Goal: Transaction & Acquisition: Purchase product/service

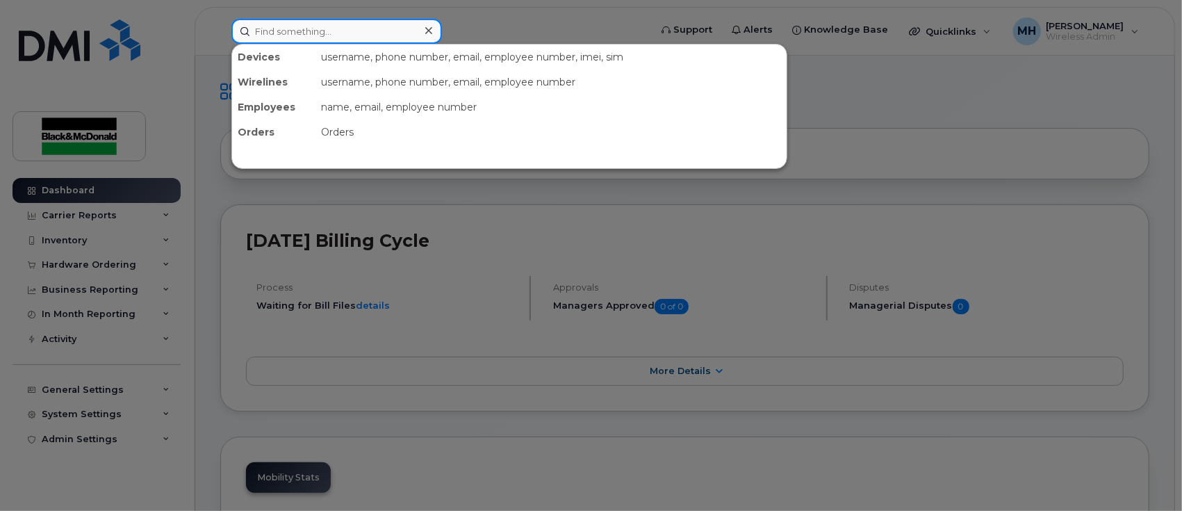
click at [324, 31] on input at bounding box center [336, 31] width 210 height 25
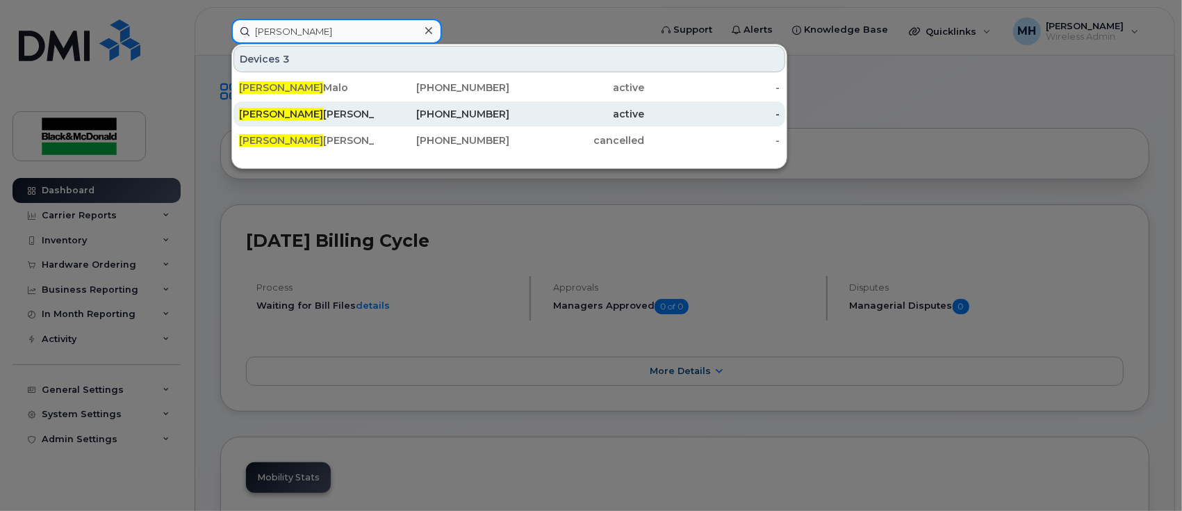
type input "[PERSON_NAME]"
click at [299, 115] on div "[PERSON_NAME]" at bounding box center [306, 114] width 135 height 14
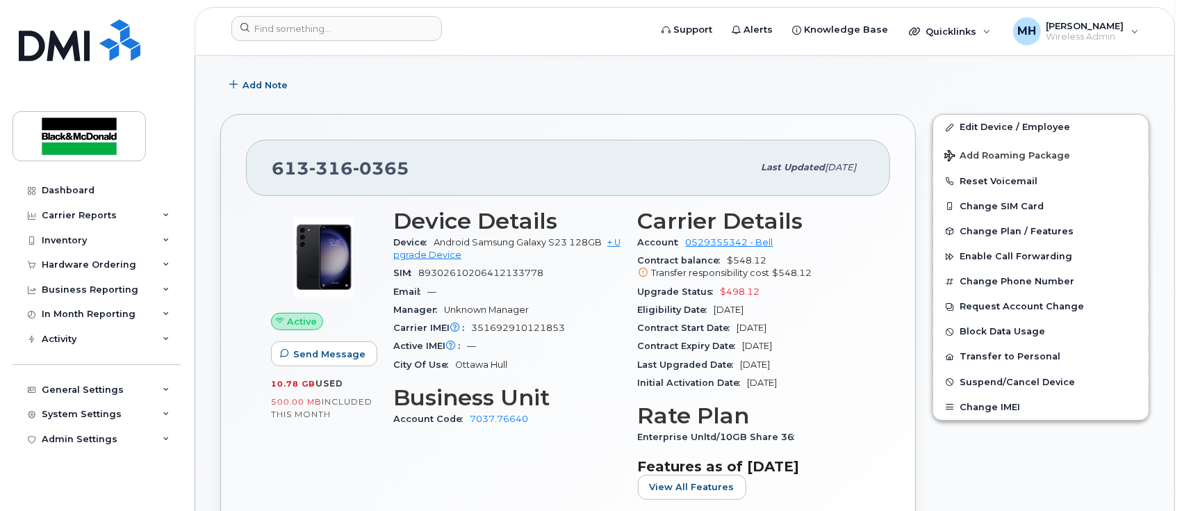
scroll to position [185, 0]
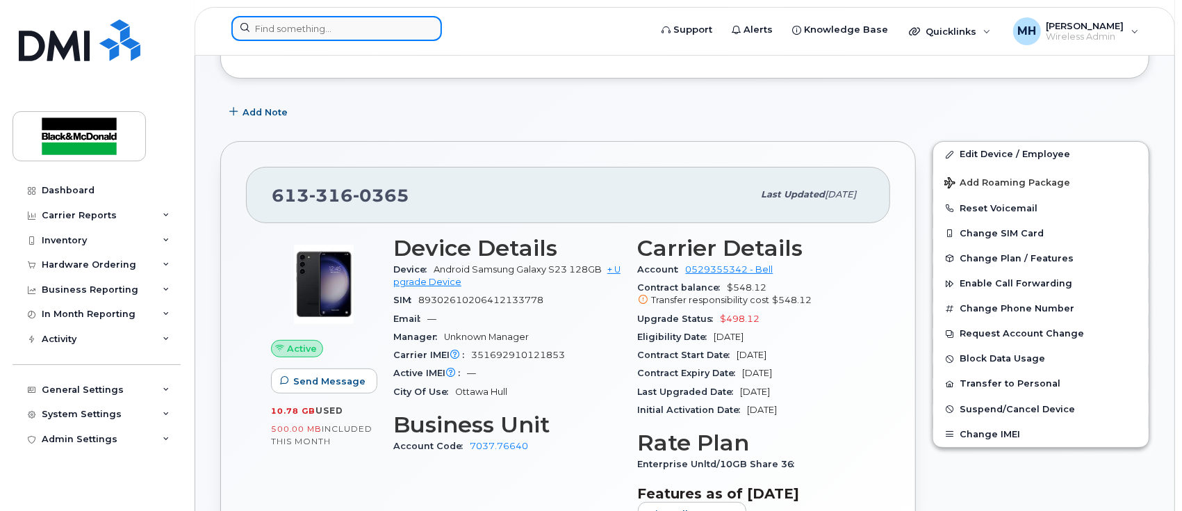
click at [318, 25] on input at bounding box center [336, 28] width 210 height 25
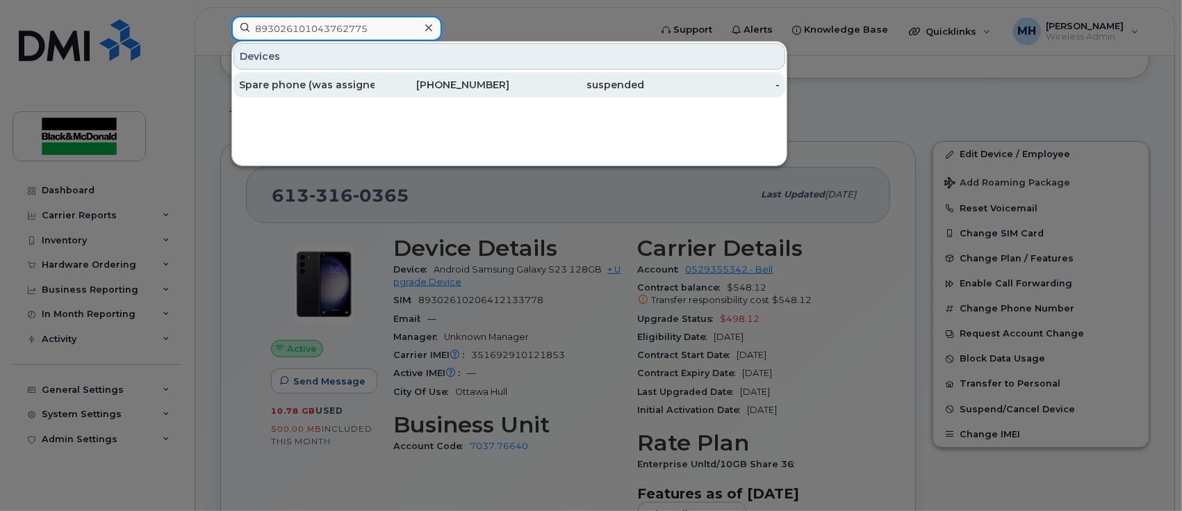
type input "893026101043762775"
click at [304, 81] on div "Spare phone (was assigned to AKabariya)" at bounding box center [306, 85] width 135 height 14
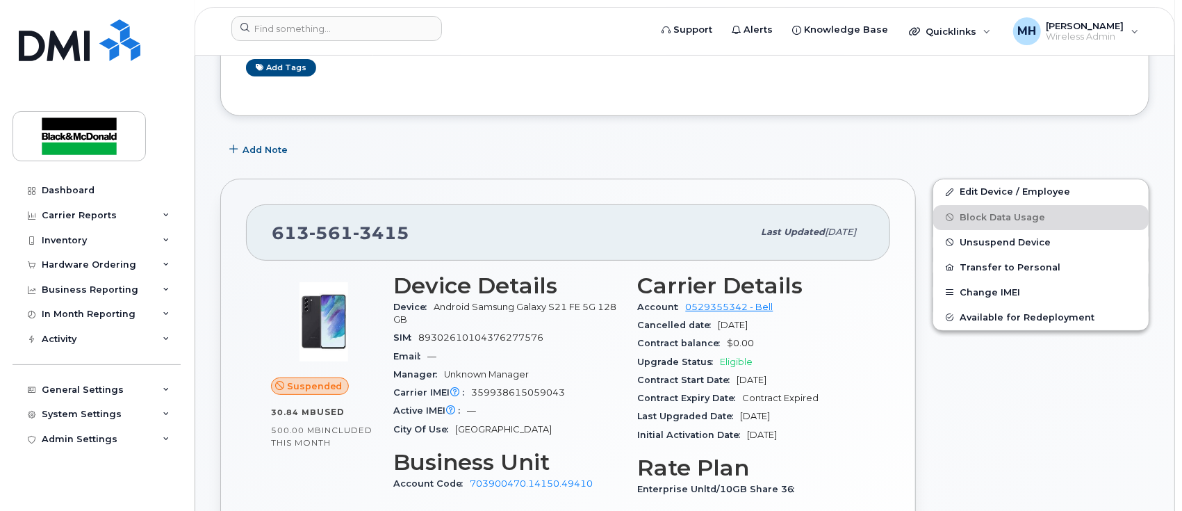
scroll to position [185, 0]
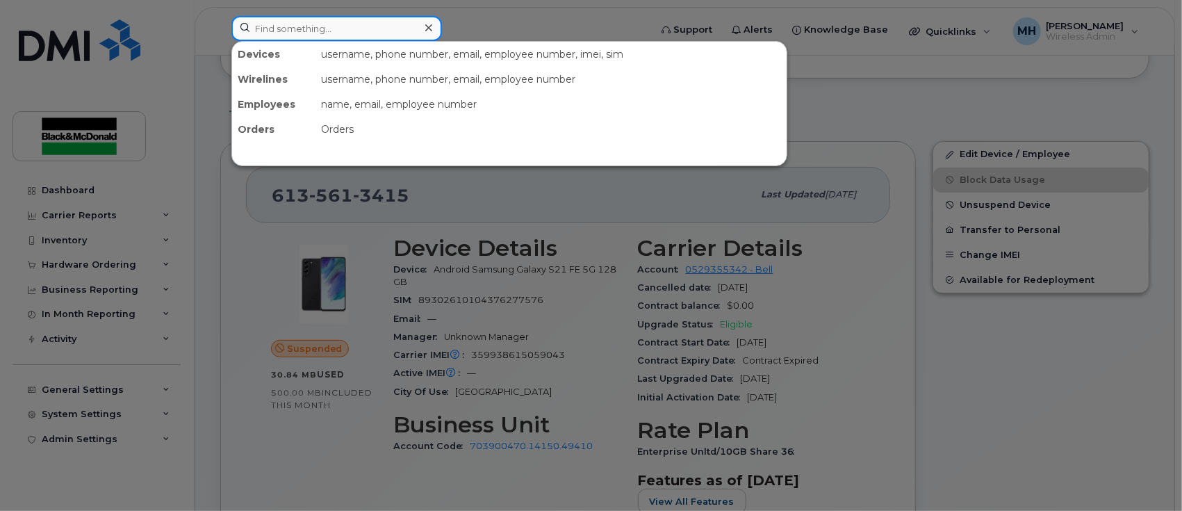
click at [339, 31] on input at bounding box center [336, 28] width 210 height 25
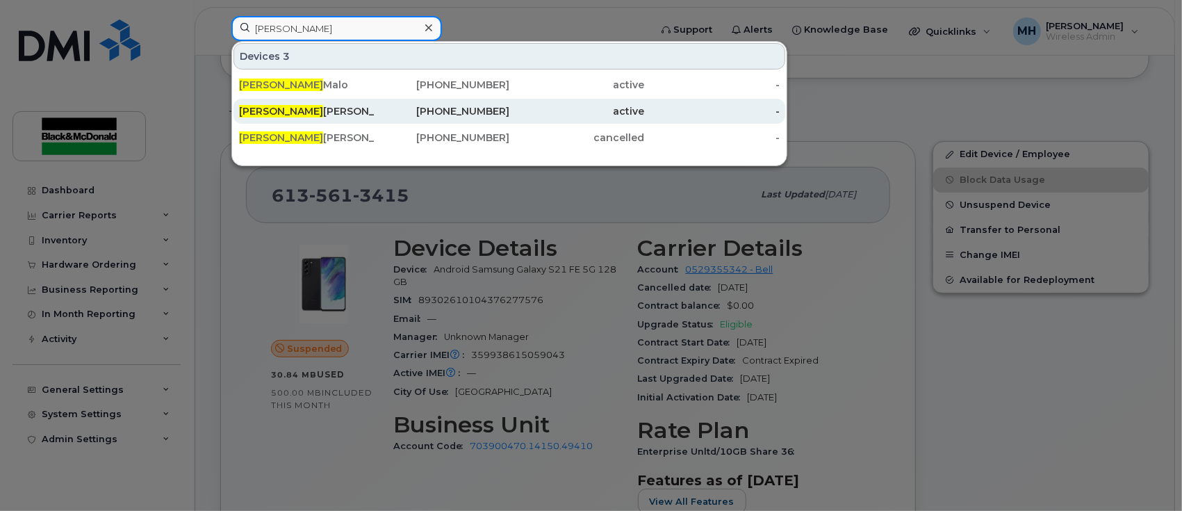
type input "patrick"
click at [306, 113] on div "Patrick Johnston" at bounding box center [306, 111] width 135 height 14
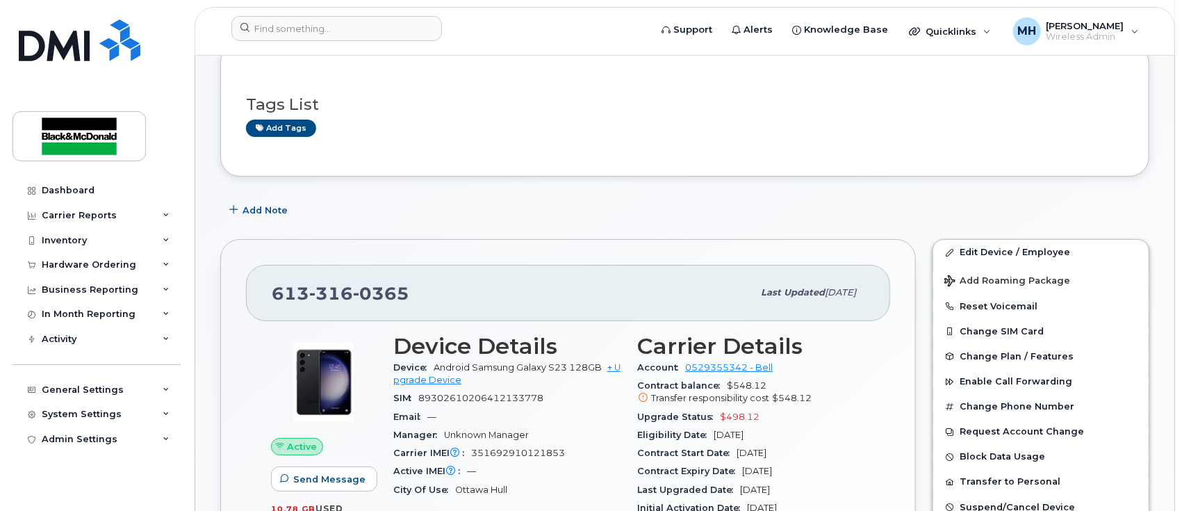
scroll to position [185, 0]
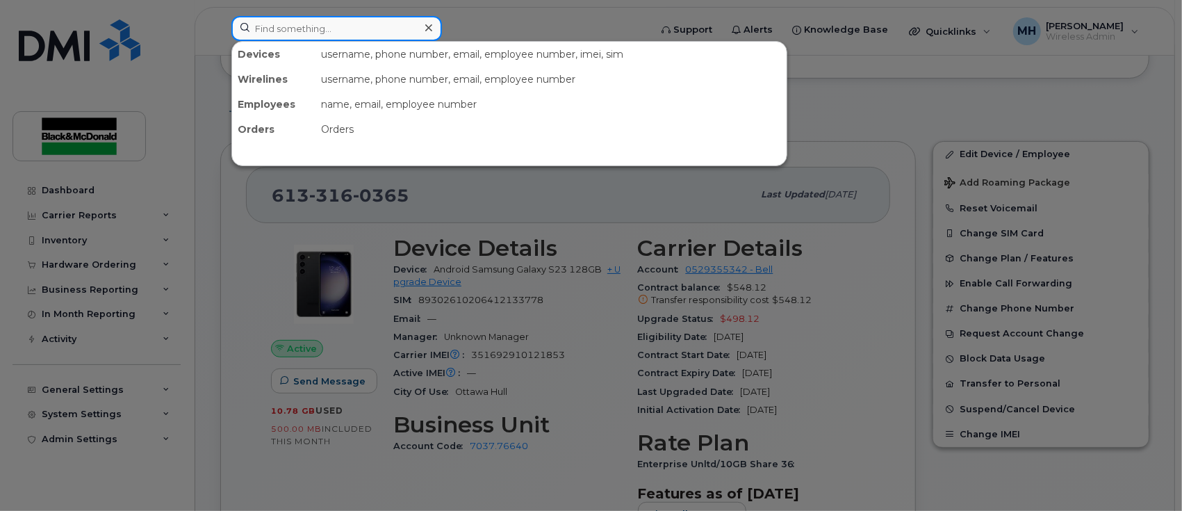
click at [333, 35] on input at bounding box center [336, 28] width 210 height 25
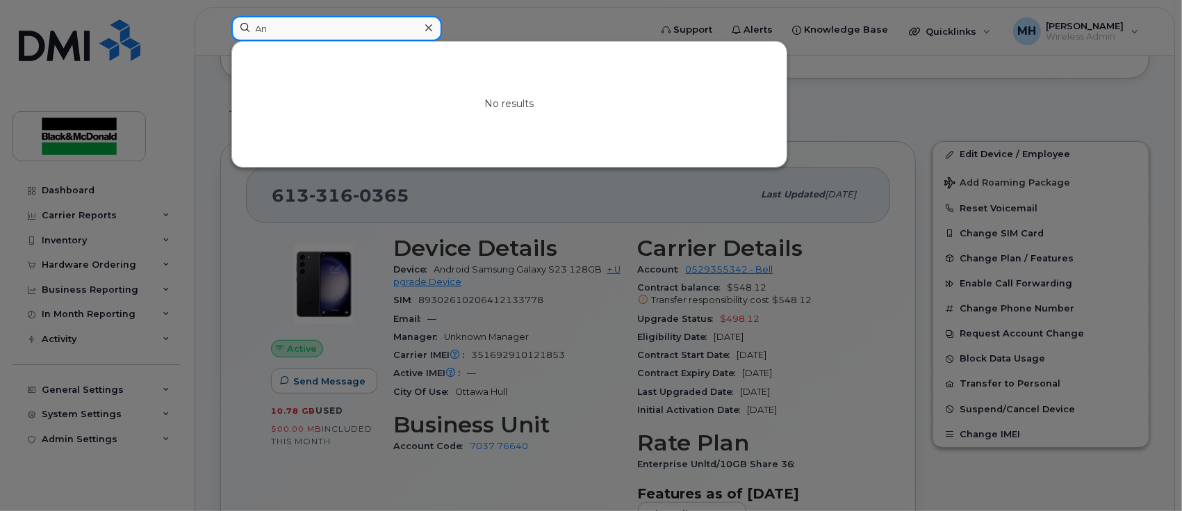
type input "A"
click at [501, 24] on div at bounding box center [591, 255] width 1182 height 511
drag, startPoint x: 260, startPoint y: 34, endPoint x: 265, endPoint y: 41, distance: 8.5
click at [261, 40] on input at bounding box center [336, 28] width 210 height 25
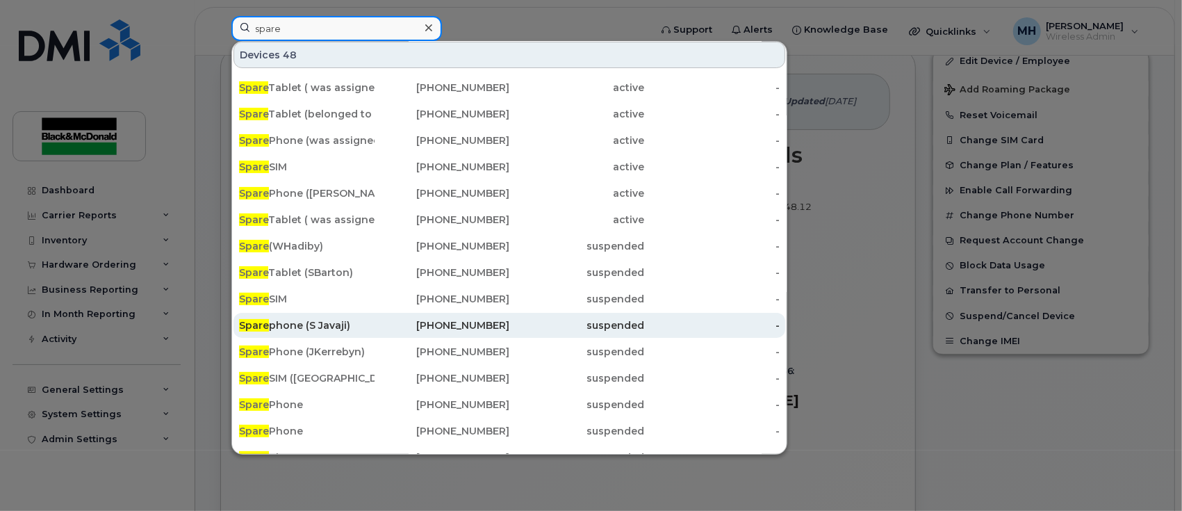
scroll to position [0, 0]
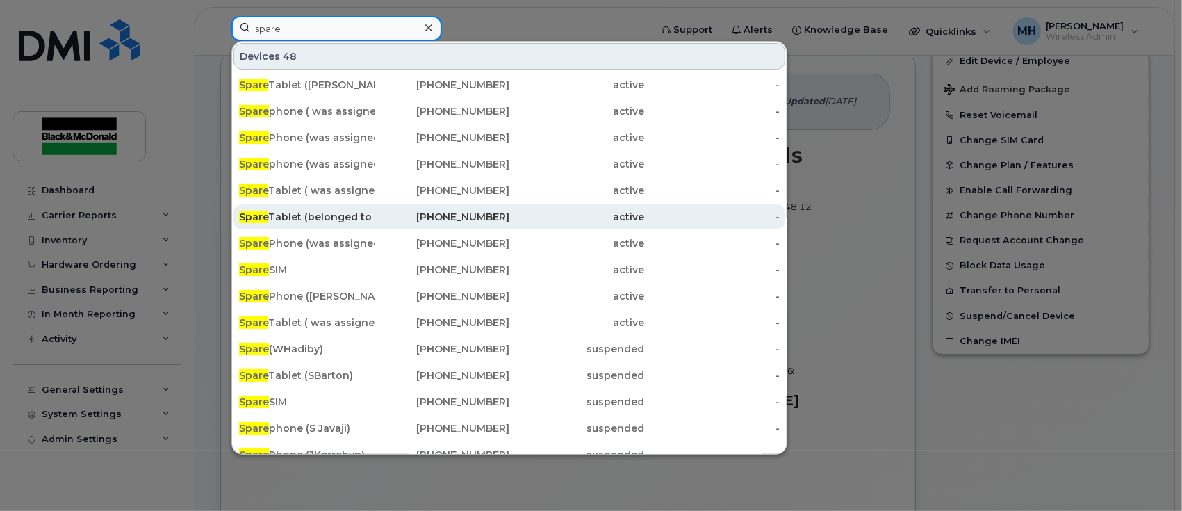
type input "spare"
click at [363, 217] on div "Spare Tablet (belonged to Mike Poirier)" at bounding box center [306, 217] width 135 height 14
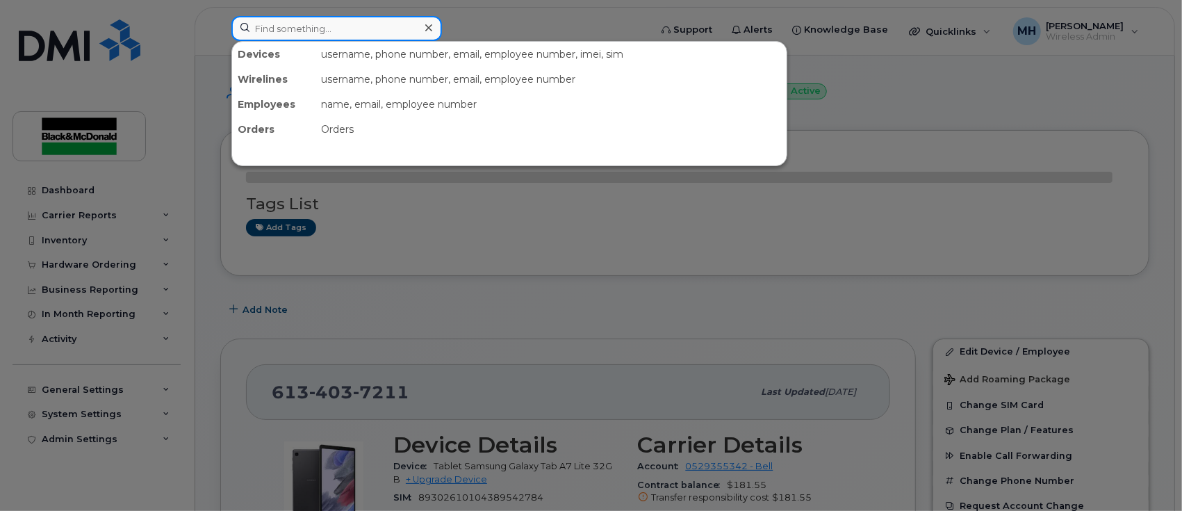
click at [305, 31] on input at bounding box center [336, 28] width 210 height 25
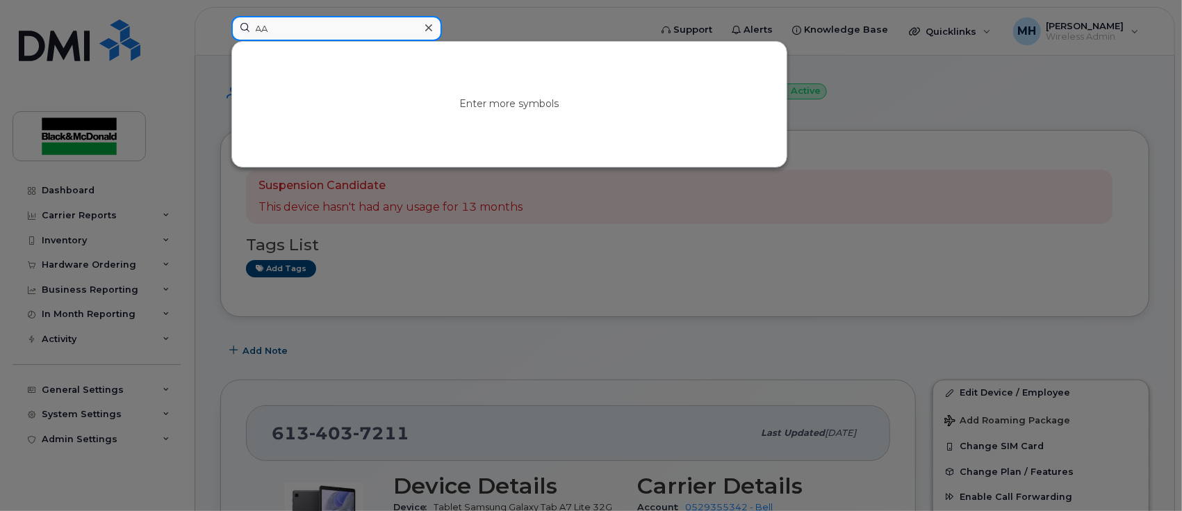
type input "A"
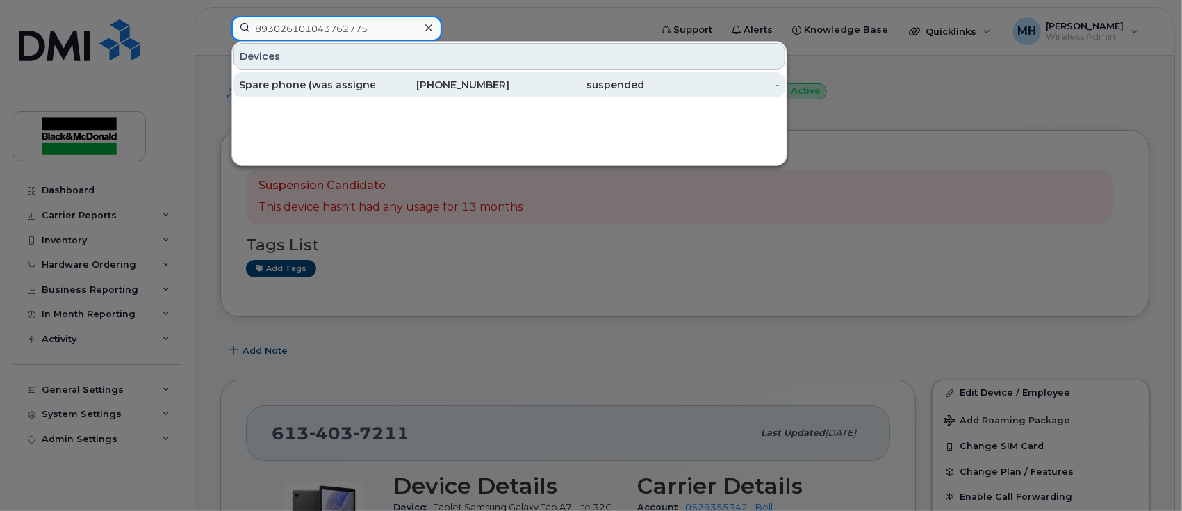
type input "893026101043762775"
click at [322, 89] on div "Spare phone (was assigned to AKabariya)" at bounding box center [306, 85] width 135 height 14
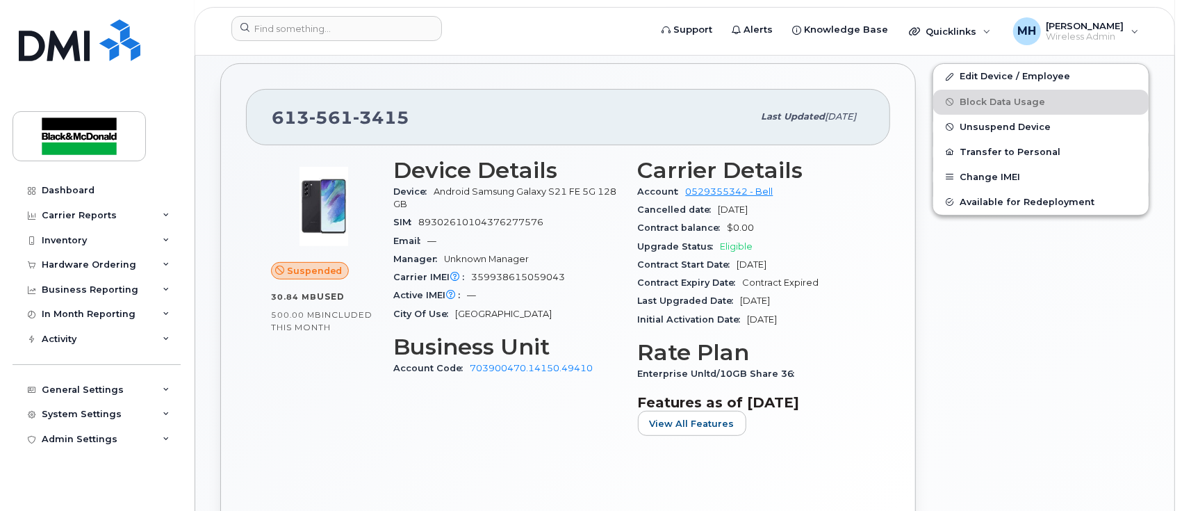
scroll to position [278, 0]
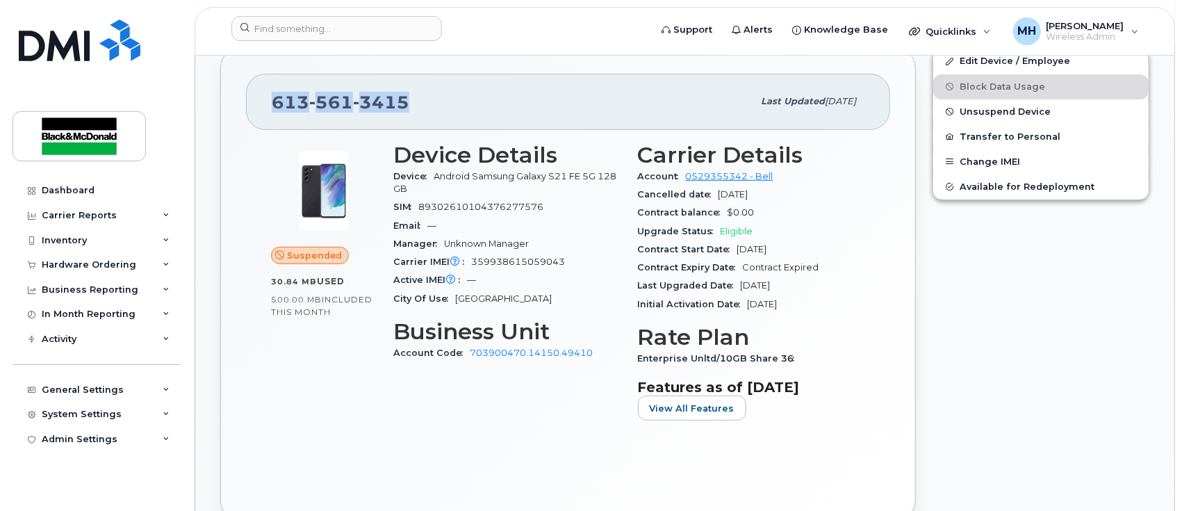
drag, startPoint x: 414, startPoint y: 104, endPoint x: 322, endPoint y: 122, distance: 94.1
click at [270, 106] on div "[PHONE_NUMBER] Last updated [DATE]" at bounding box center [568, 102] width 644 height 56
copy span "[PHONE_NUMBER]"
click at [584, 164] on h3 "Device Details" at bounding box center [507, 154] width 228 height 25
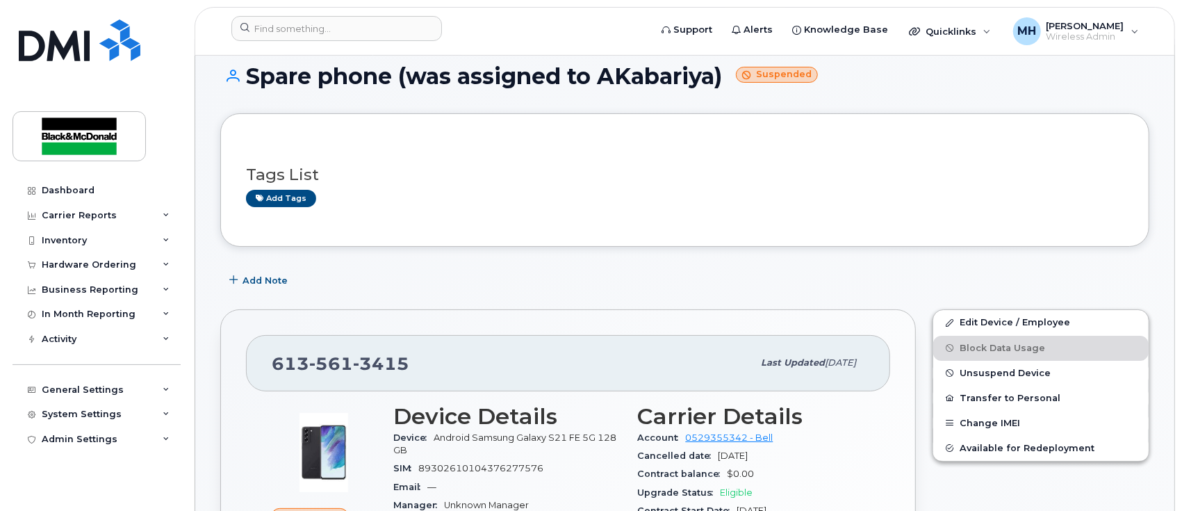
scroll to position [0, 0]
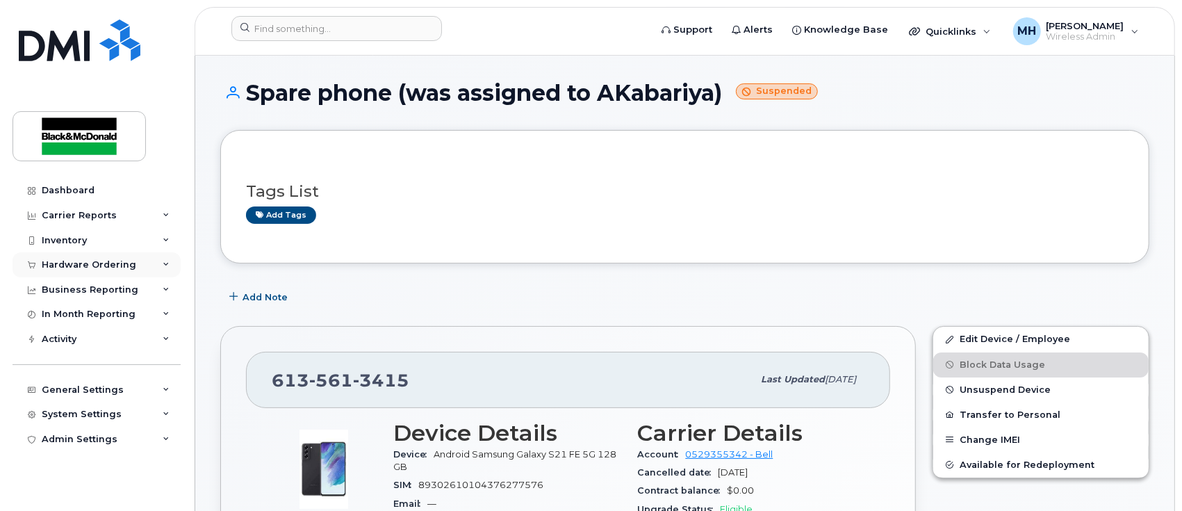
click at [106, 262] on div "Hardware Ordering" at bounding box center [89, 264] width 94 height 11
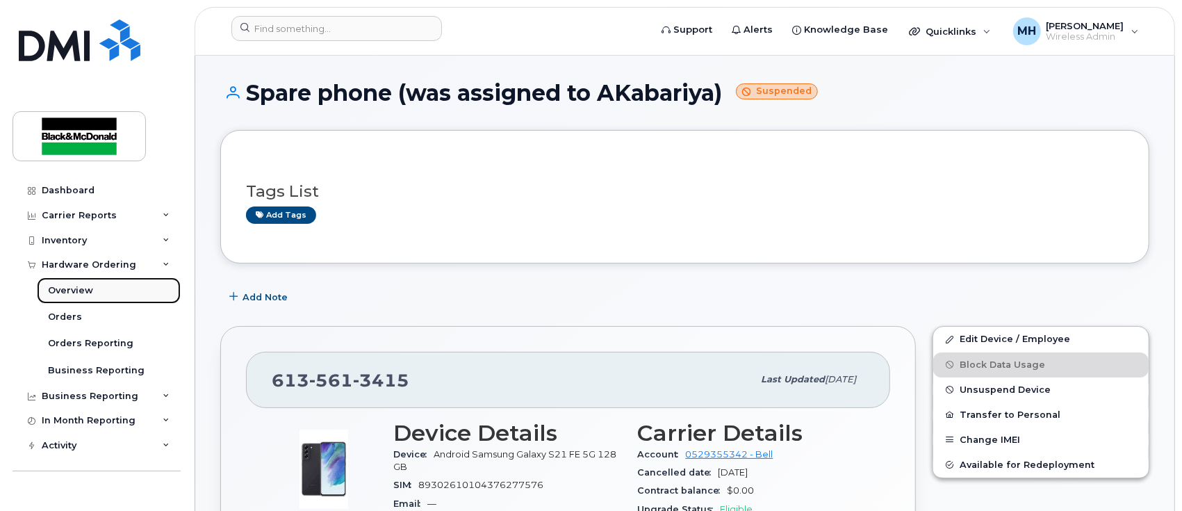
click at [76, 279] on link "Overview" at bounding box center [109, 290] width 144 height 26
click at [65, 315] on div "Orders" at bounding box center [65, 317] width 34 height 13
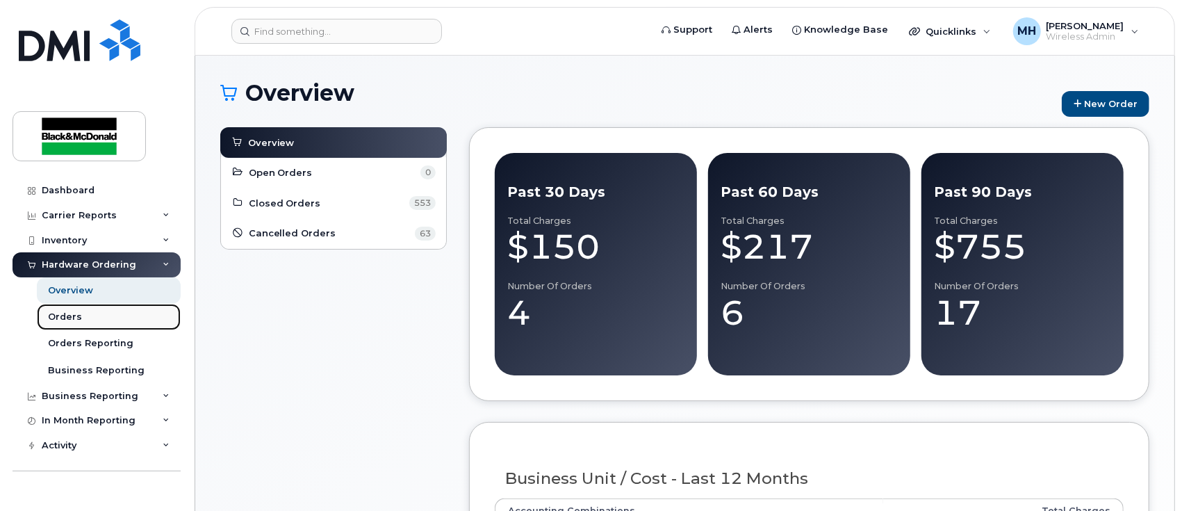
click at [63, 317] on div "Orders" at bounding box center [65, 317] width 34 height 13
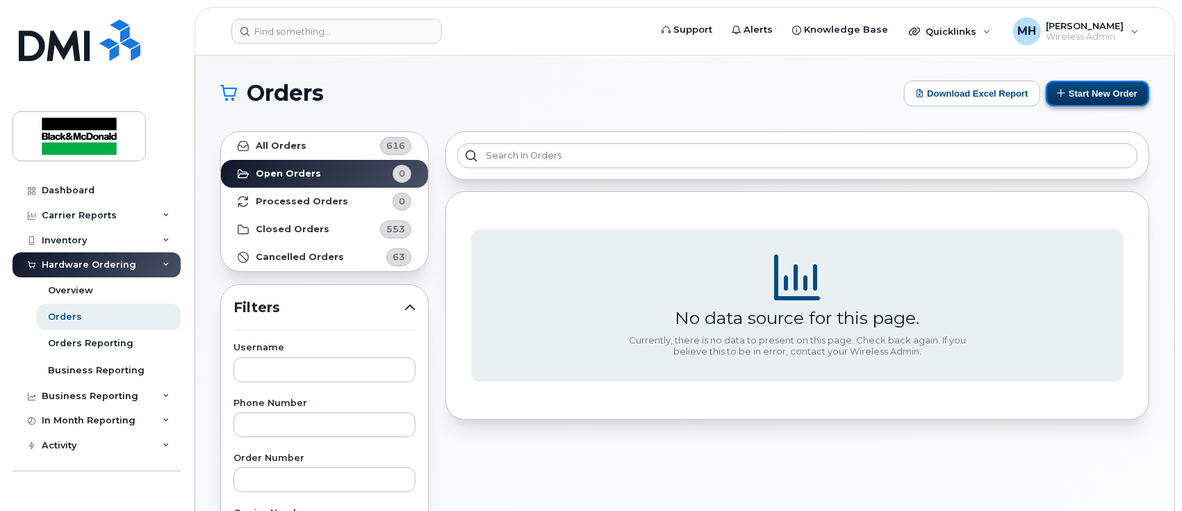
click at [1100, 97] on button "Start New Order" at bounding box center [1097, 94] width 104 height 26
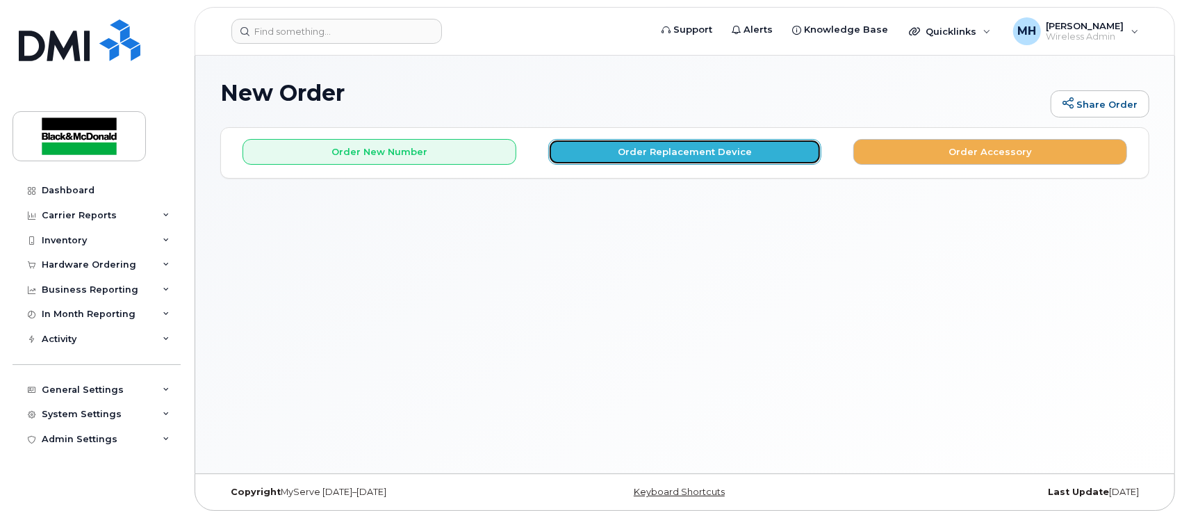
click at [633, 154] on button "Order Replacement Device" at bounding box center [685, 152] width 274 height 26
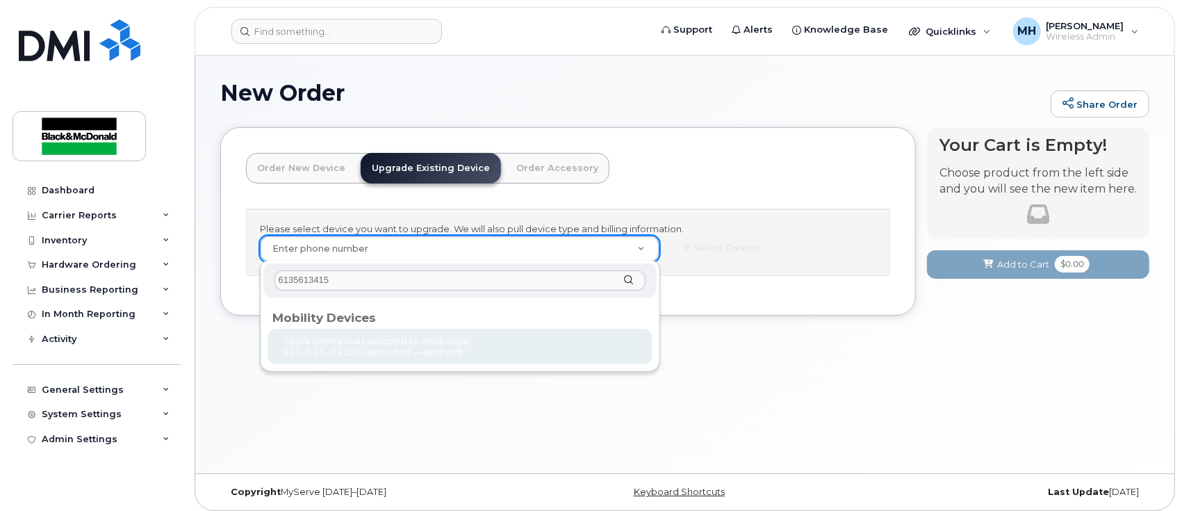
type input "6135613415"
type input "402870"
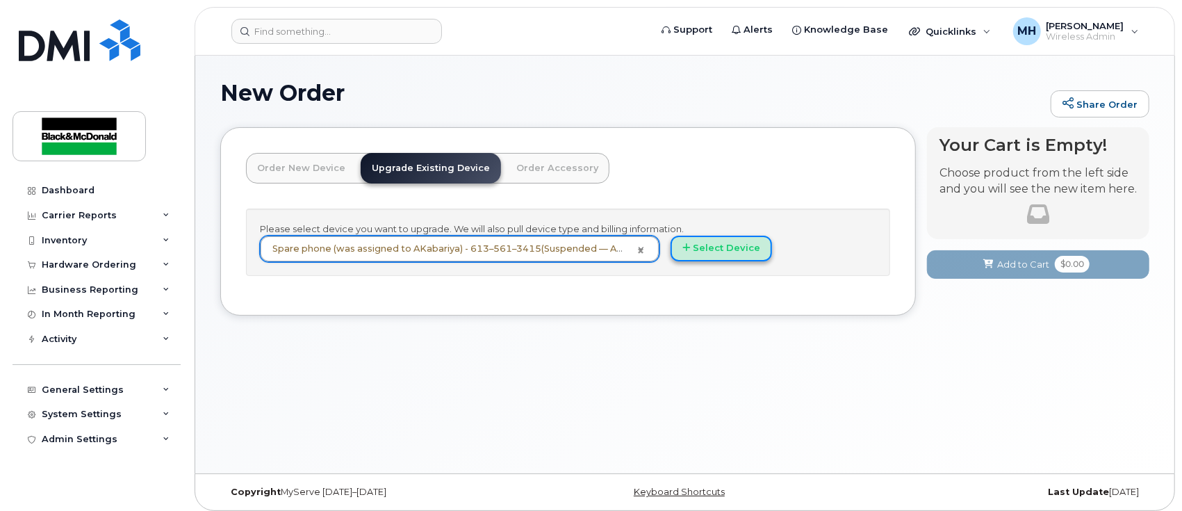
click at [706, 248] on button "Select Device" at bounding box center [720, 248] width 101 height 26
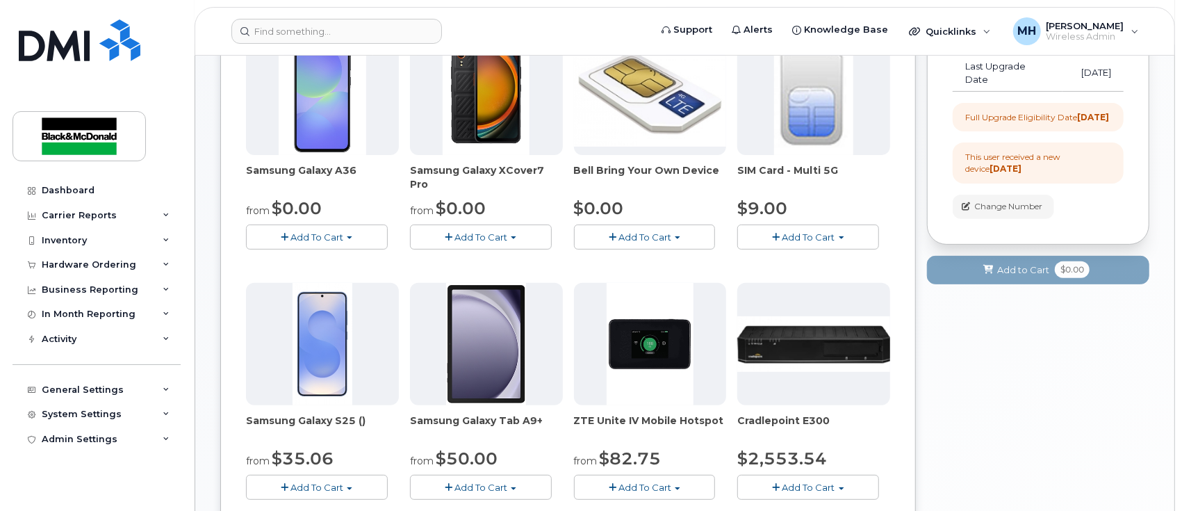
scroll to position [370, 0]
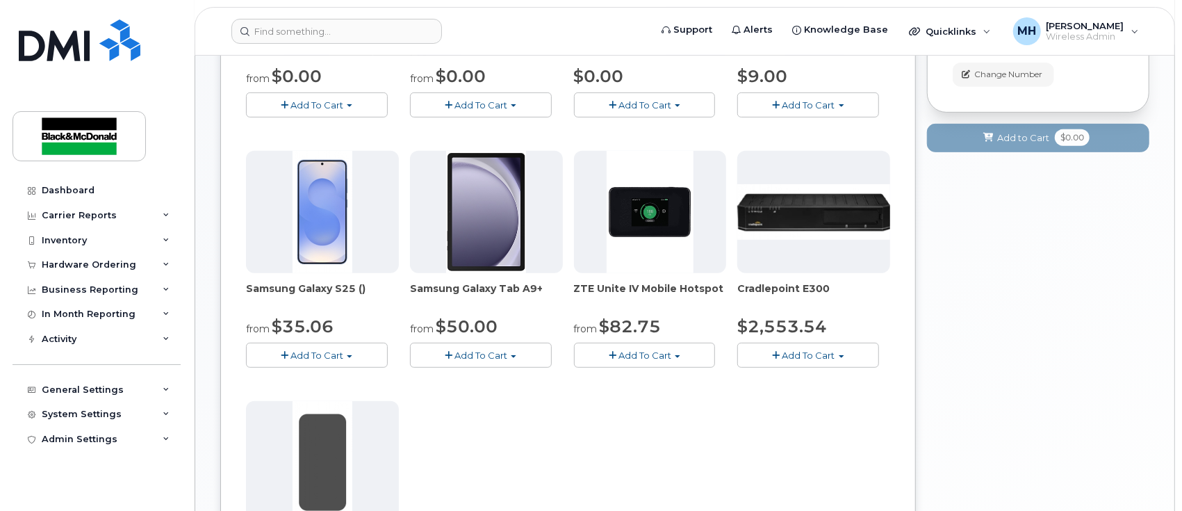
click at [320, 356] on span "Add To Cart" at bounding box center [316, 354] width 53 height 11
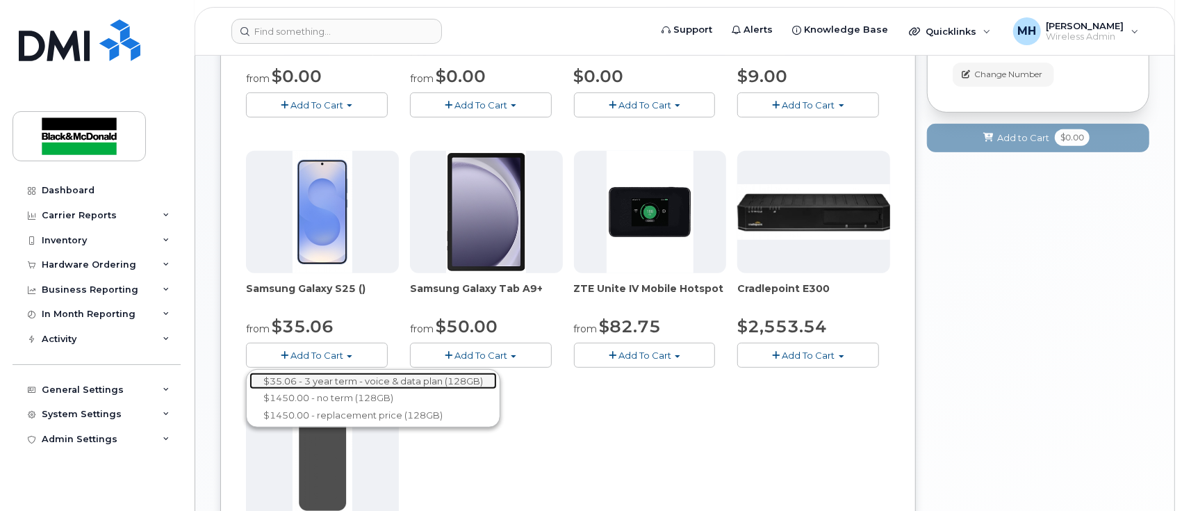
click at [336, 379] on link "$35.06 - 3 year term - voice & data plan (128GB)" at bounding box center [372, 380] width 247 height 17
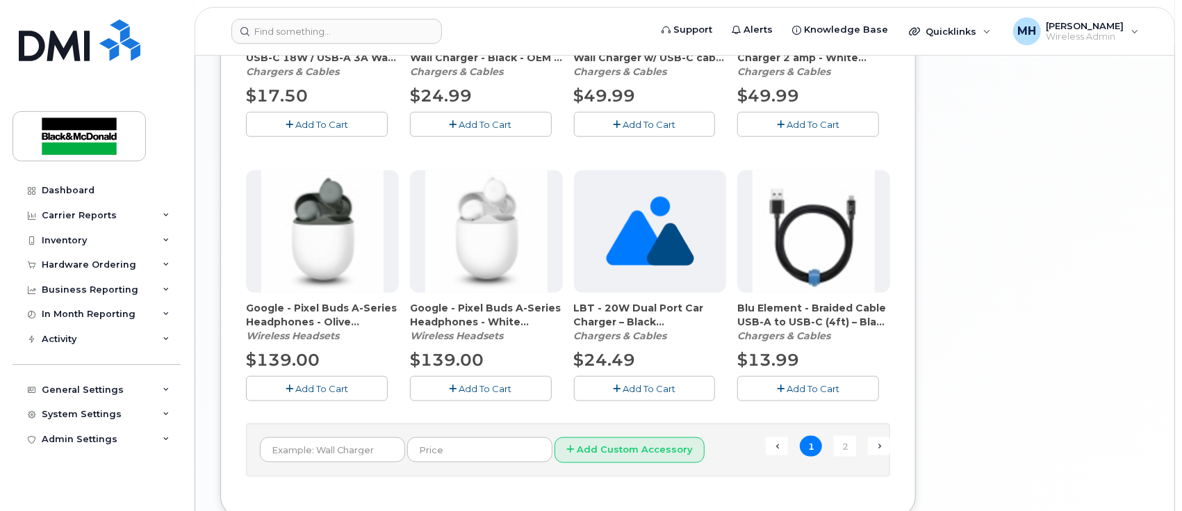
scroll to position [1018, 0]
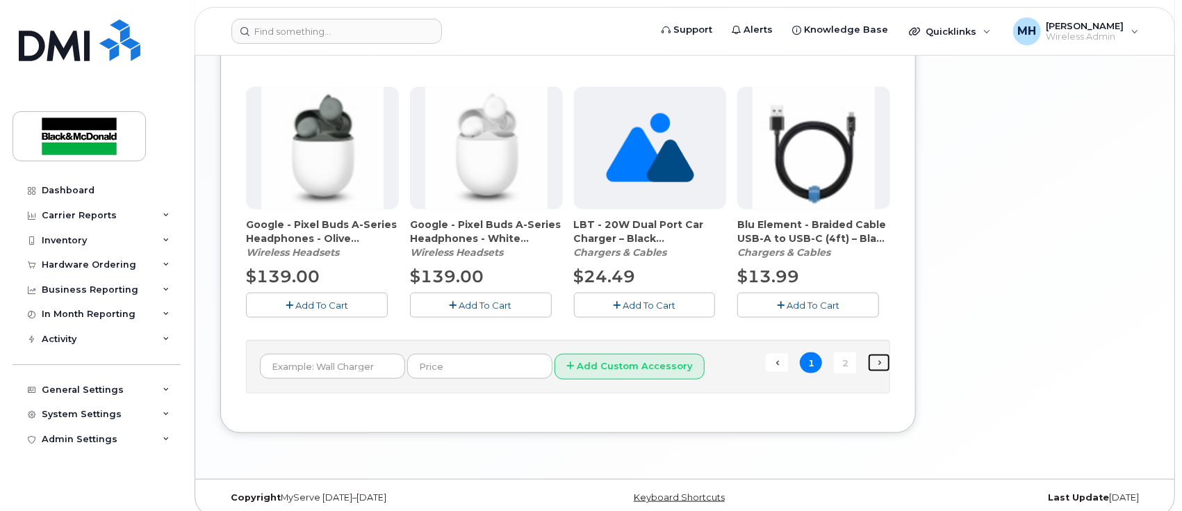
click at [878, 364] on link "Next →" at bounding box center [879, 363] width 22 height 18
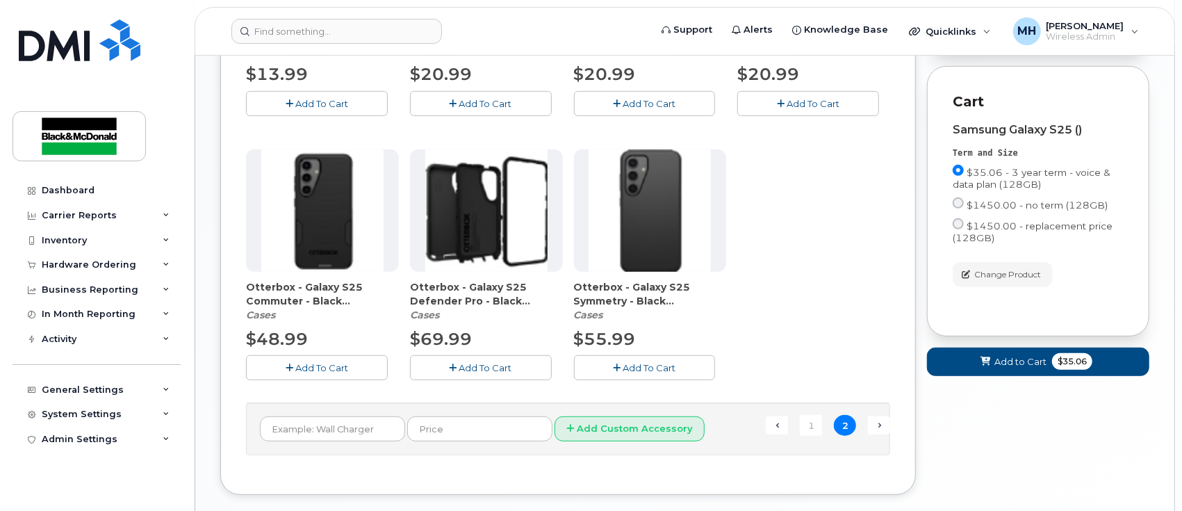
scroll to position [211, 0]
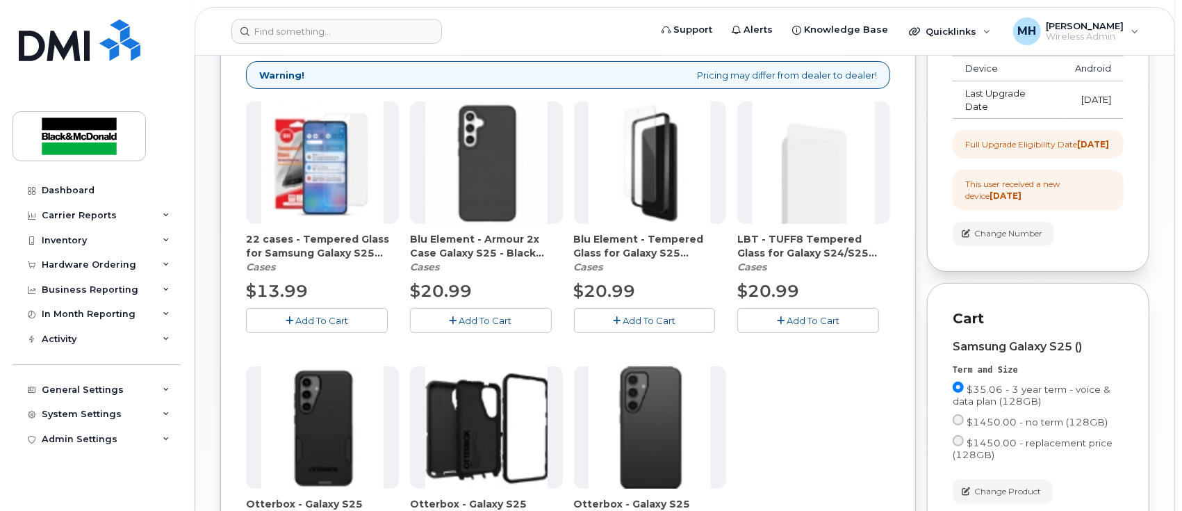
click at [309, 316] on span "Add To Cart" at bounding box center [321, 320] width 53 height 11
click at [493, 329] on button "Add To Cart" at bounding box center [481, 320] width 142 height 24
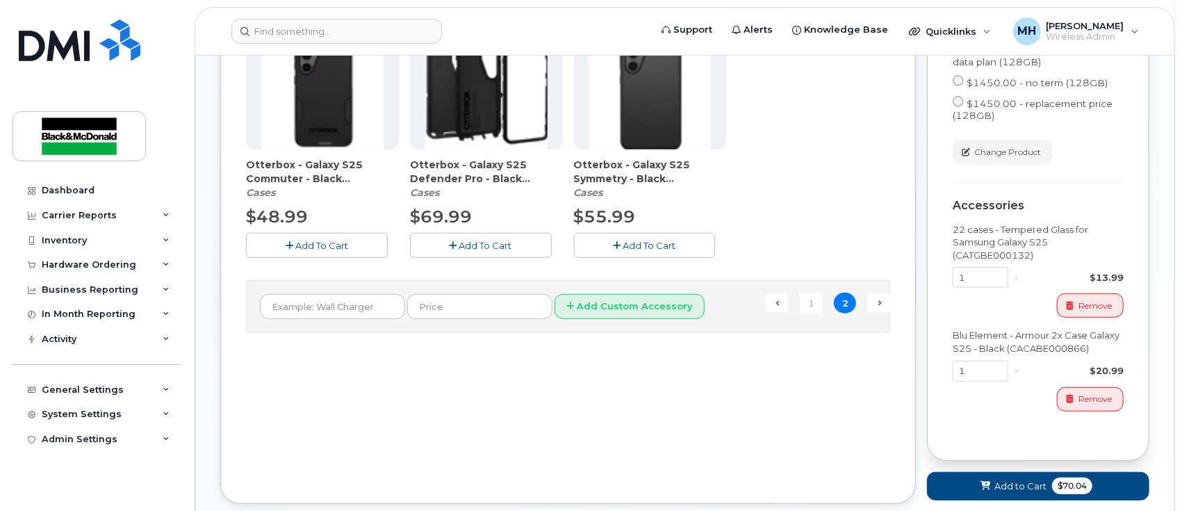
scroll to position [643, 0]
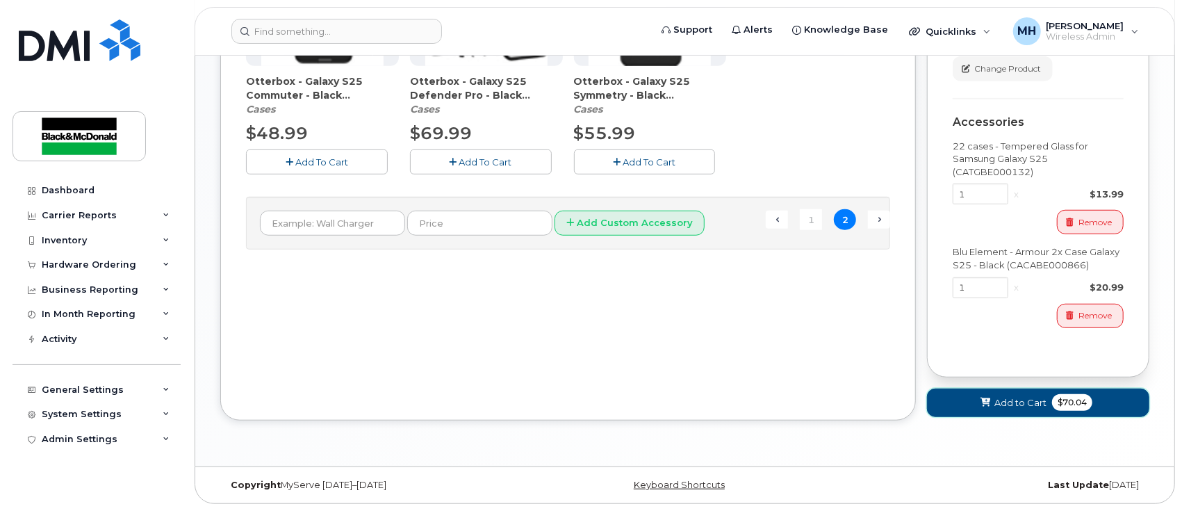
click at [1021, 402] on span "Add to Cart" at bounding box center [1020, 402] width 52 height 13
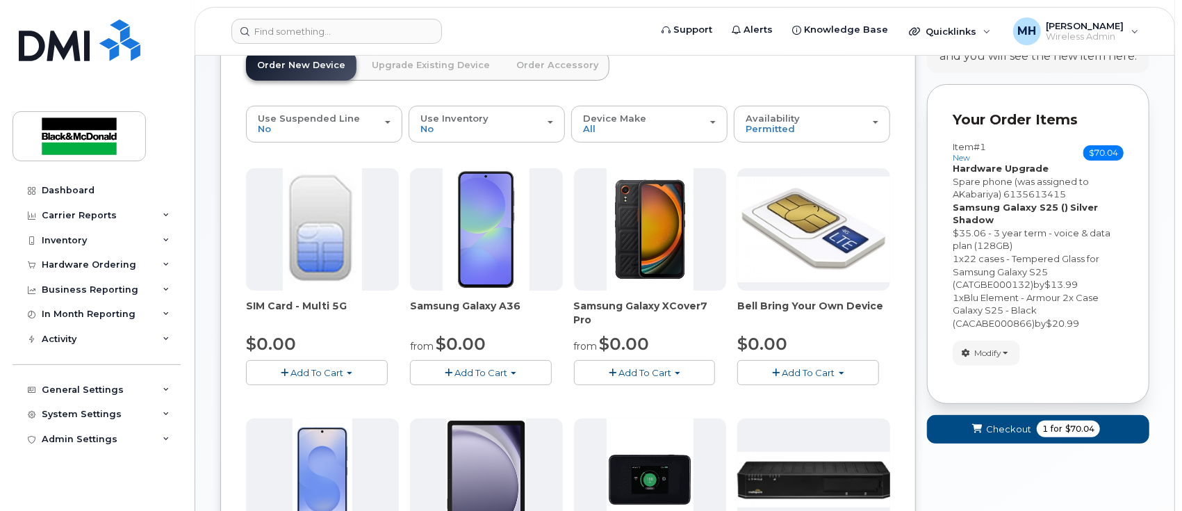
scroll to position [195, 0]
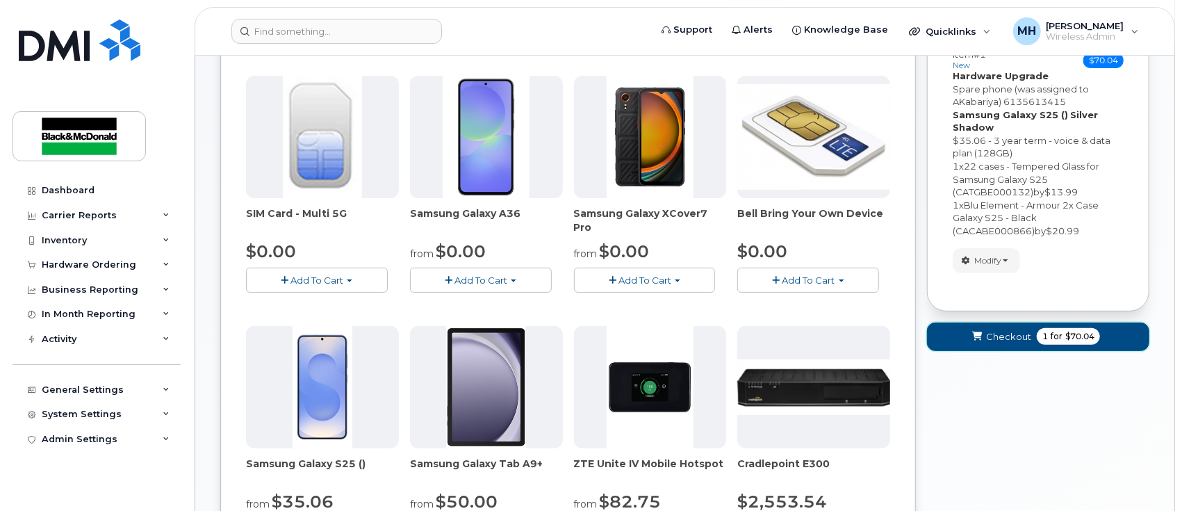
click at [1016, 333] on span "Checkout" at bounding box center [1008, 336] width 45 height 13
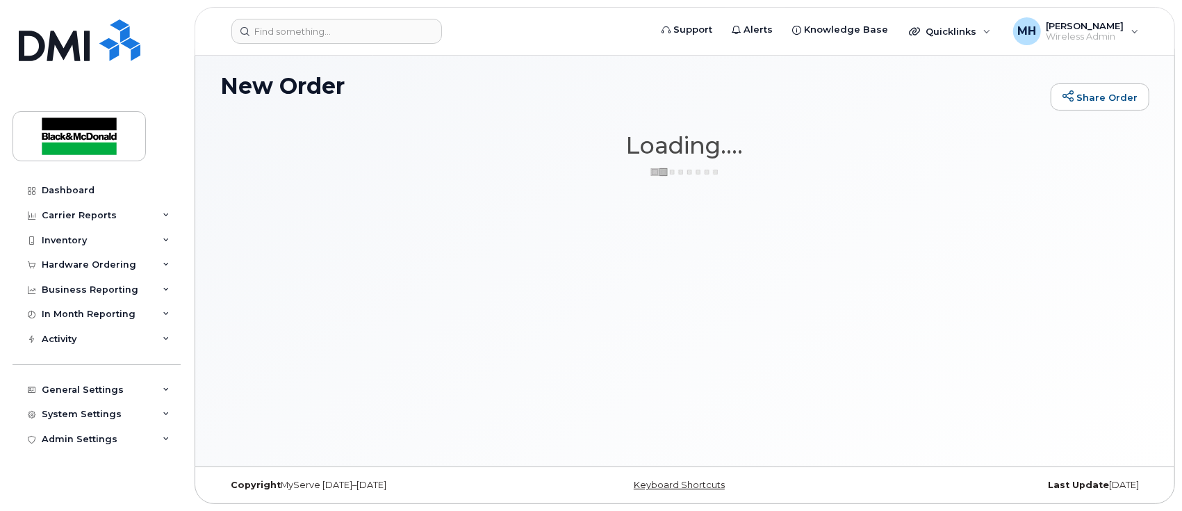
scroll to position [6, 0]
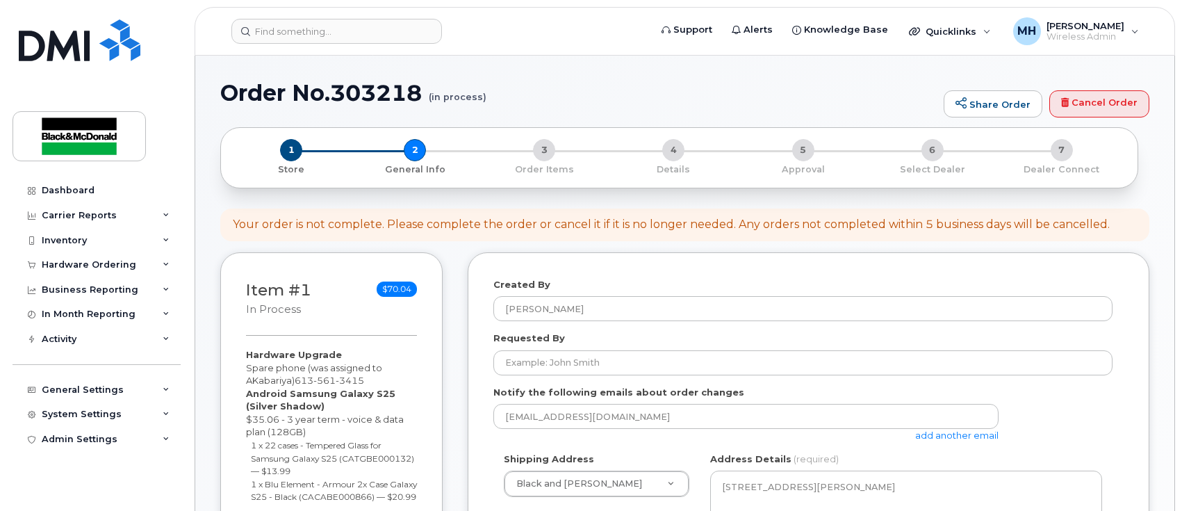
select select
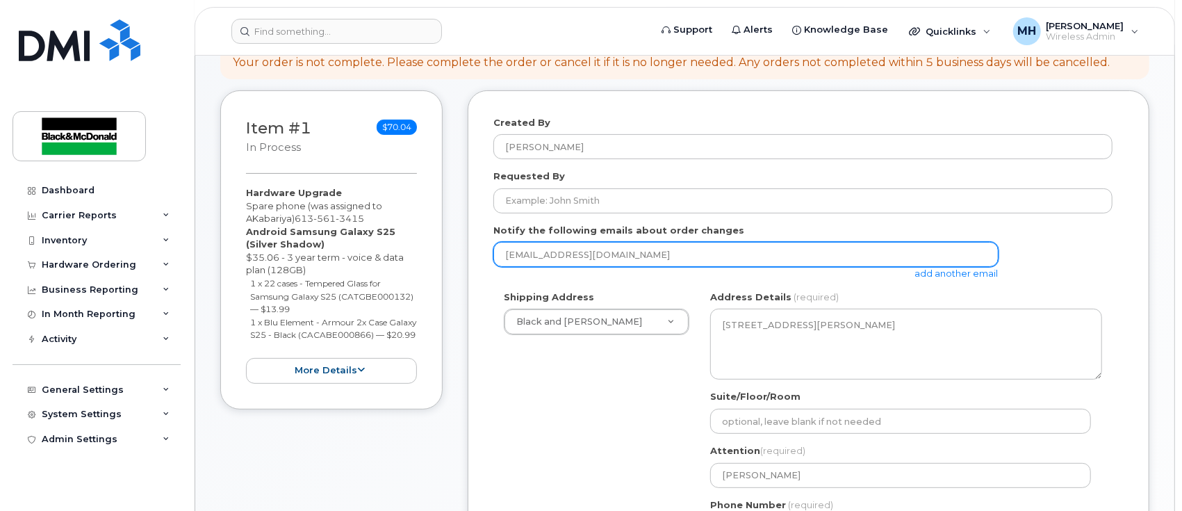
scroll to position [185, 0]
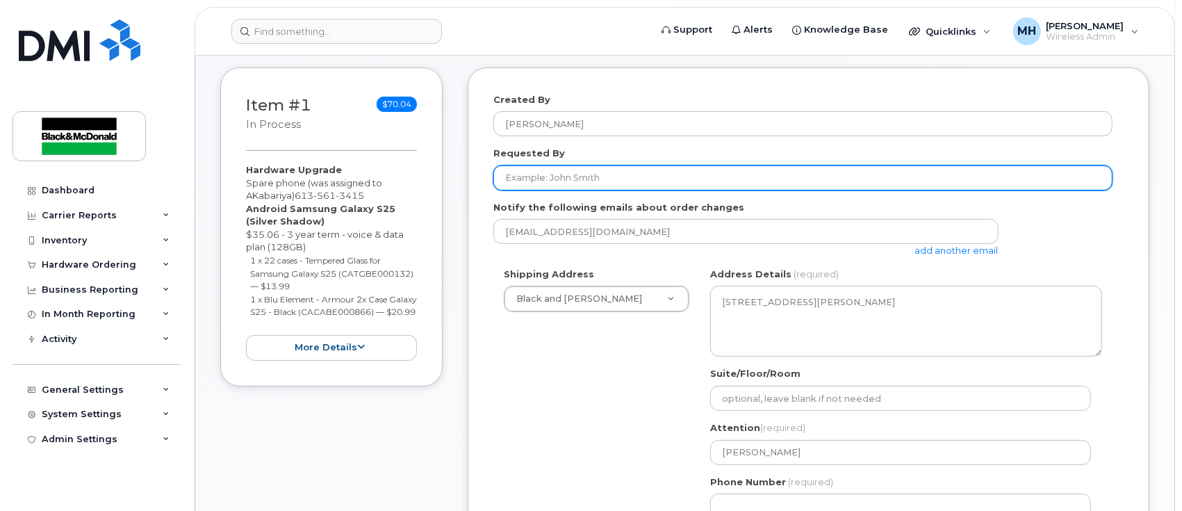
drag, startPoint x: 553, startPoint y: 186, endPoint x: 579, endPoint y: 197, distance: 28.0
click at [554, 183] on input "Requested By" at bounding box center [802, 177] width 619 height 25
type input "Patrick Johnston"
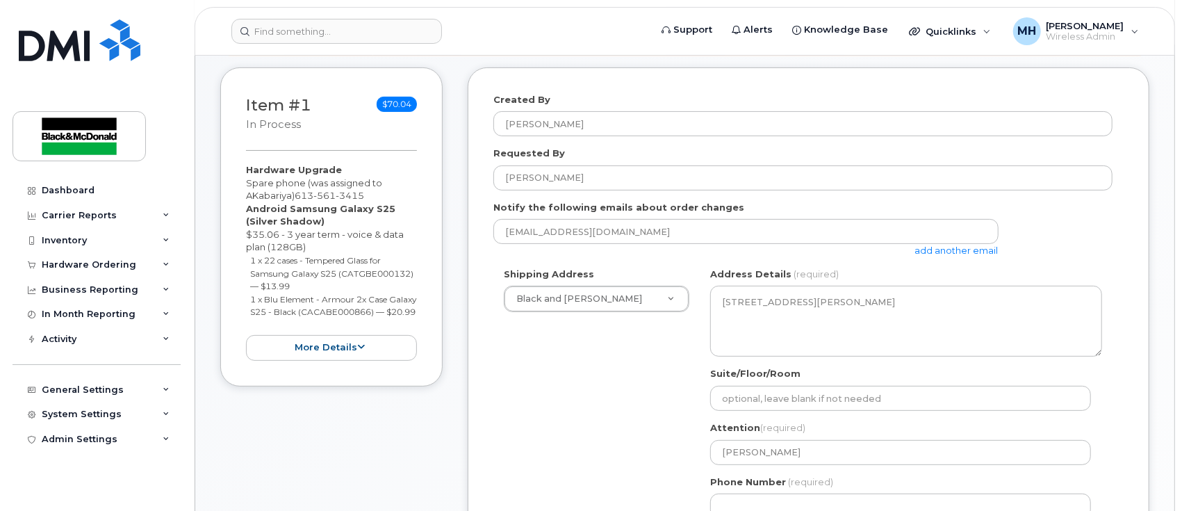
click at [945, 247] on link "add another email" at bounding box center [956, 250] width 83 height 11
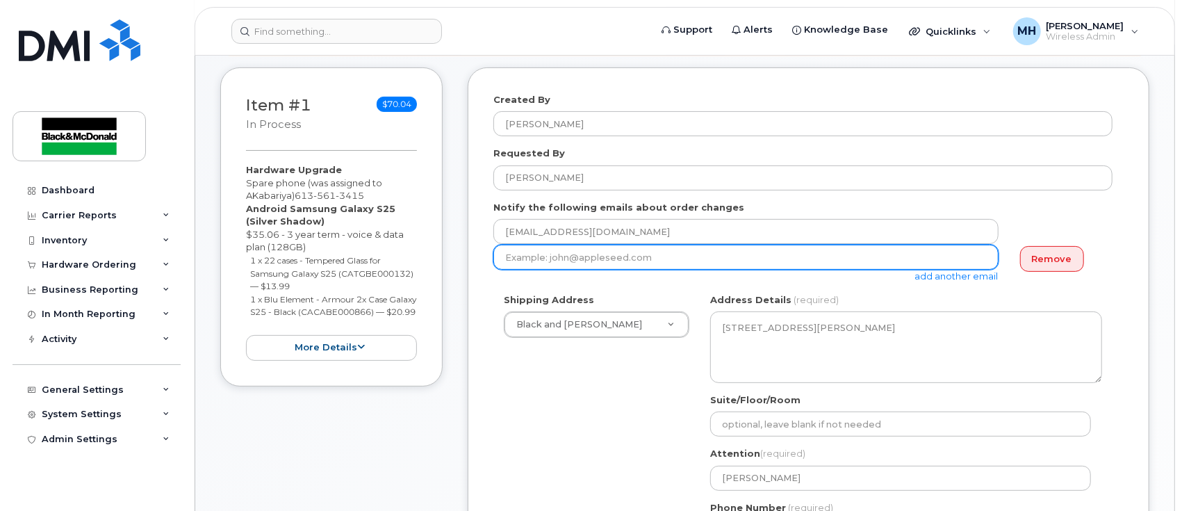
click at [532, 253] on input "email" at bounding box center [745, 257] width 505 height 25
type input "pjohnston@blackandmcdonald.com"
drag, startPoint x: 699, startPoint y: 252, endPoint x: -44, endPoint y: 307, distance: 744.6
click at [0, 307] on html "Support Alerts Knowledge Base Quicklinks Suspend / Cancel Device Change SIM Car…" at bounding box center [591, 494] width 1182 height 1359
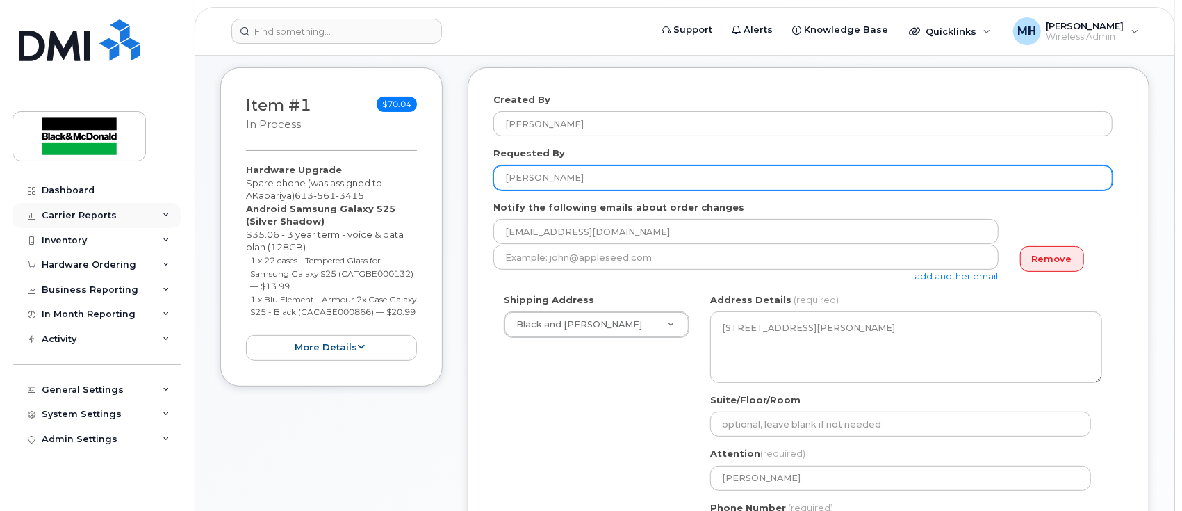
drag, startPoint x: 602, startPoint y: 175, endPoint x: 82, endPoint y: 221, distance: 522.3
click at [195, 221] on div "Support Alerts Knowledge Base Quicklinks Suspend / Cancel Device Change SIM Car…" at bounding box center [685, 500] width 980 height 1259
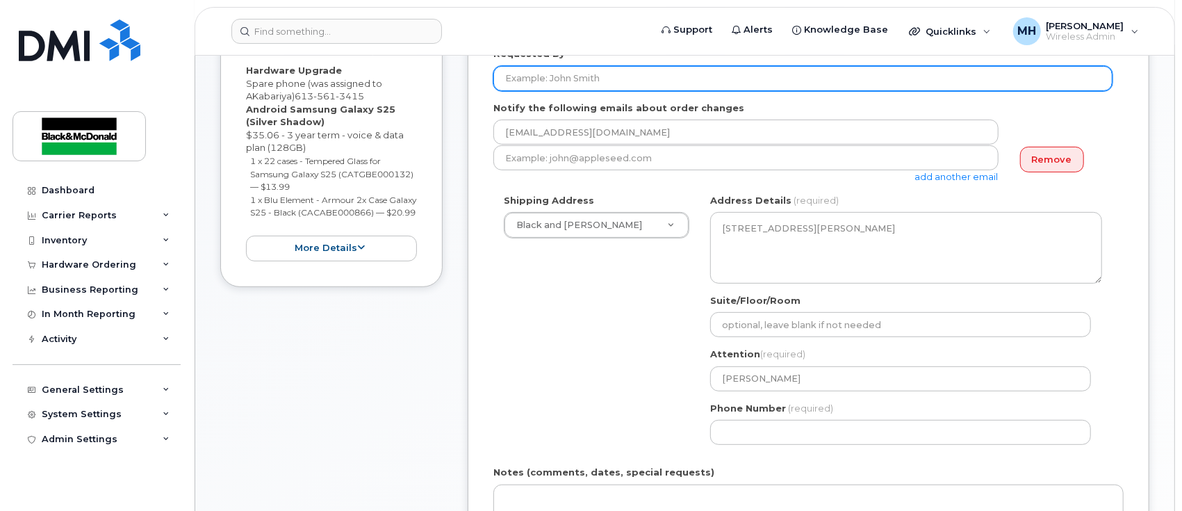
scroll to position [370, 0]
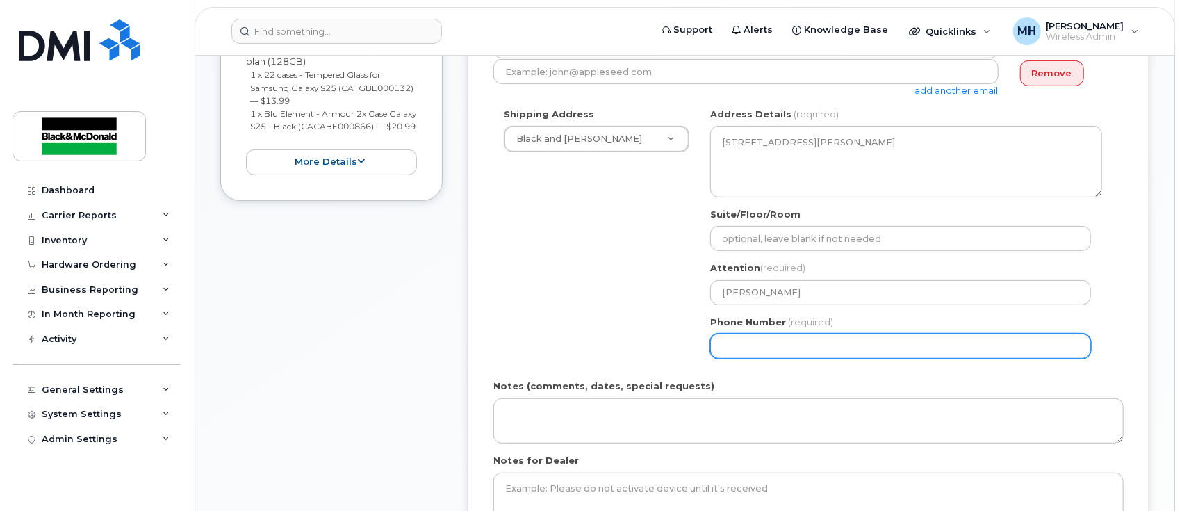
click at [779, 349] on input "Phone Number" at bounding box center [900, 345] width 381 height 25
type input "6139037762"
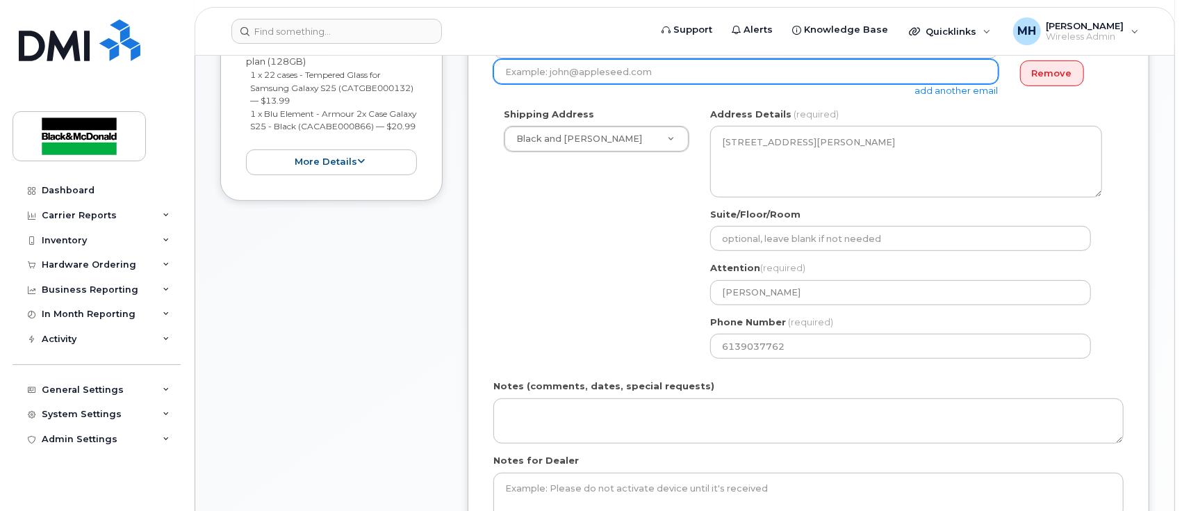
type input "mhatzopoulos@blackandmcdonald.com"
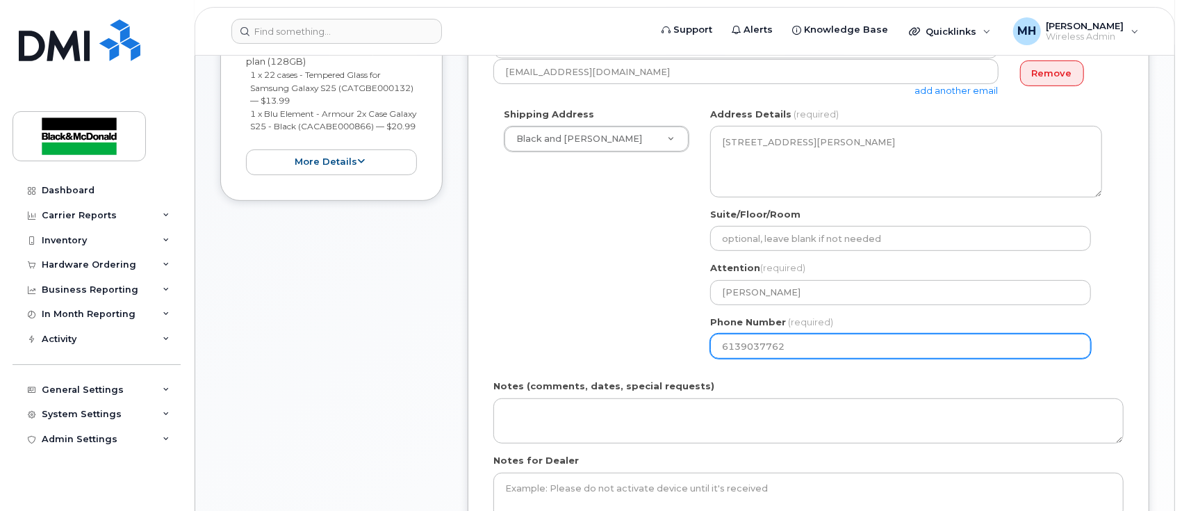
select select
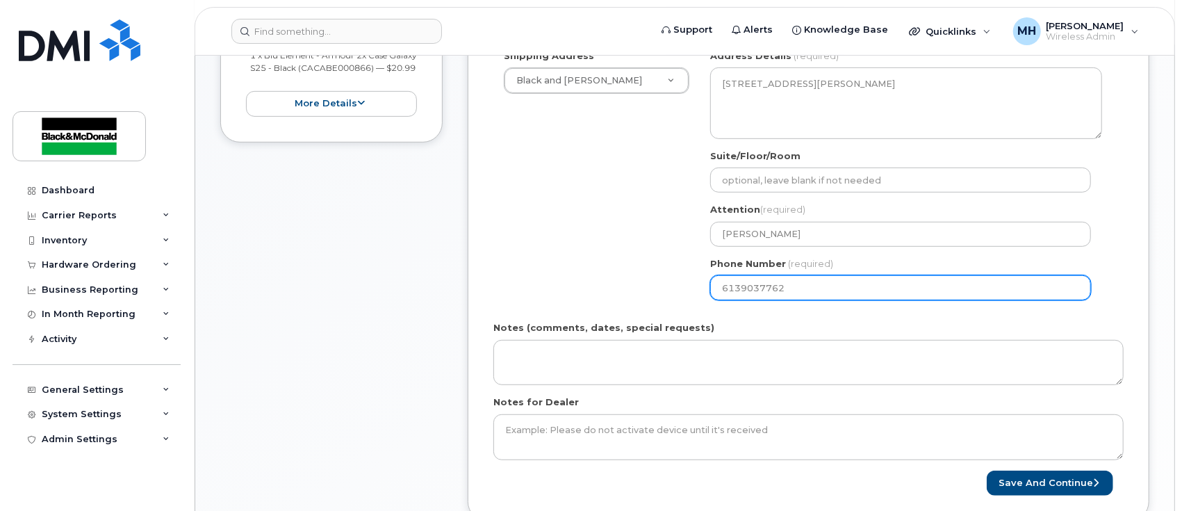
scroll to position [556, 0]
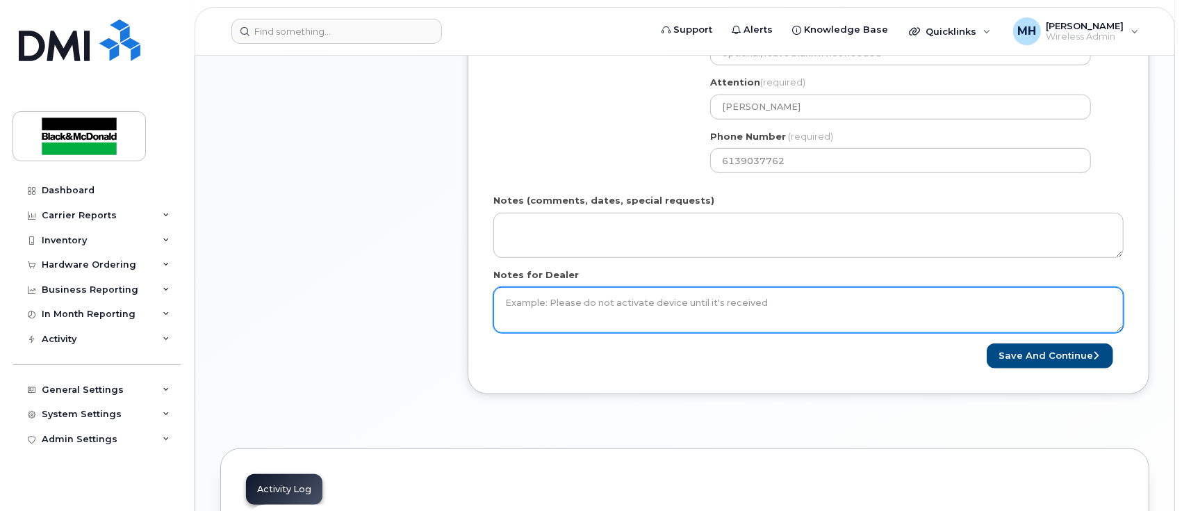
click at [574, 308] on textarea "Notes for Dealer" at bounding box center [808, 310] width 630 height 46
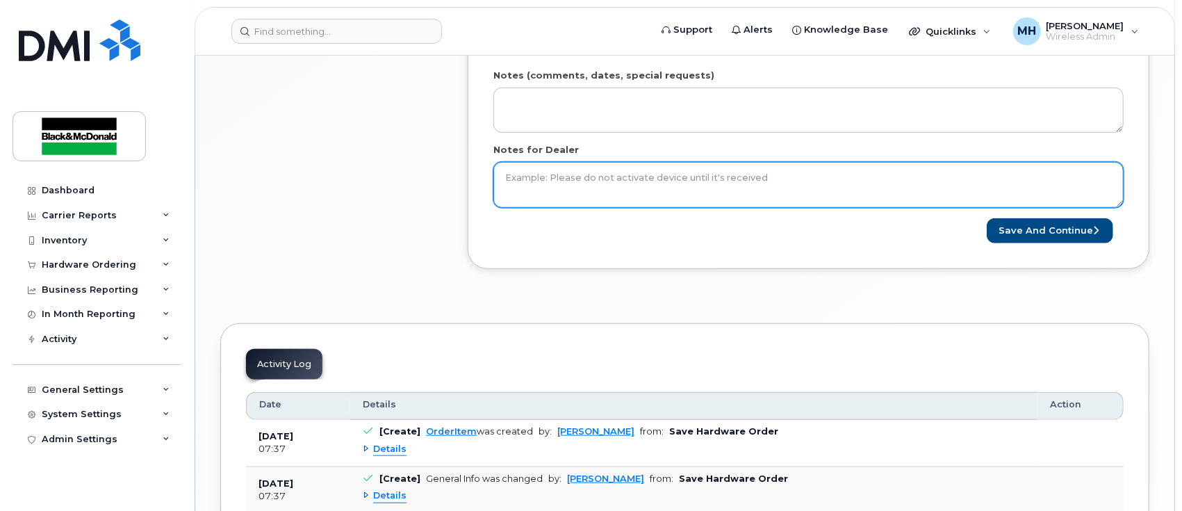
scroll to position [741, 0]
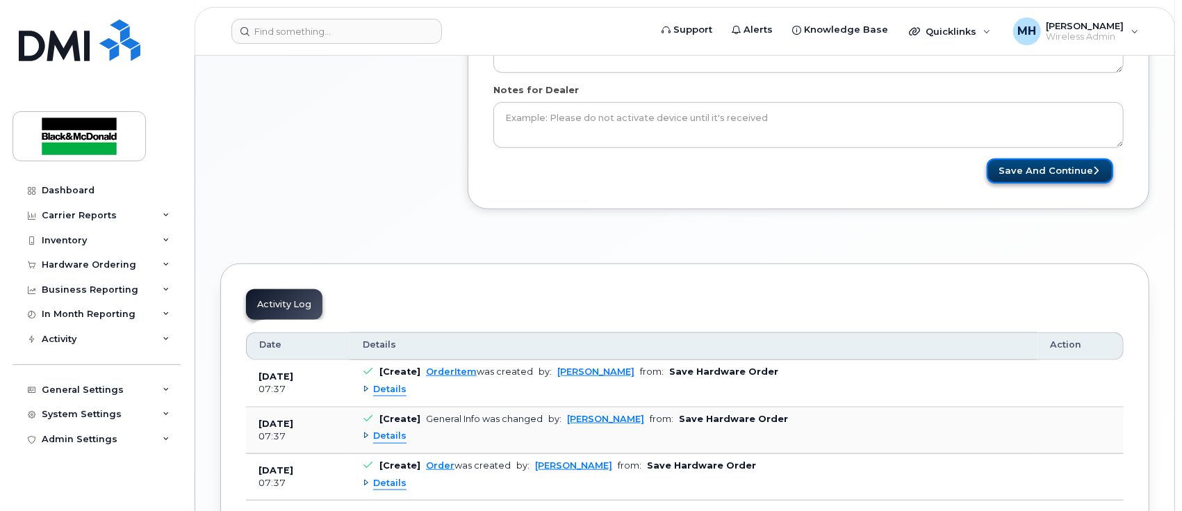
click at [1052, 179] on button "Save and Continue" at bounding box center [1049, 171] width 126 height 26
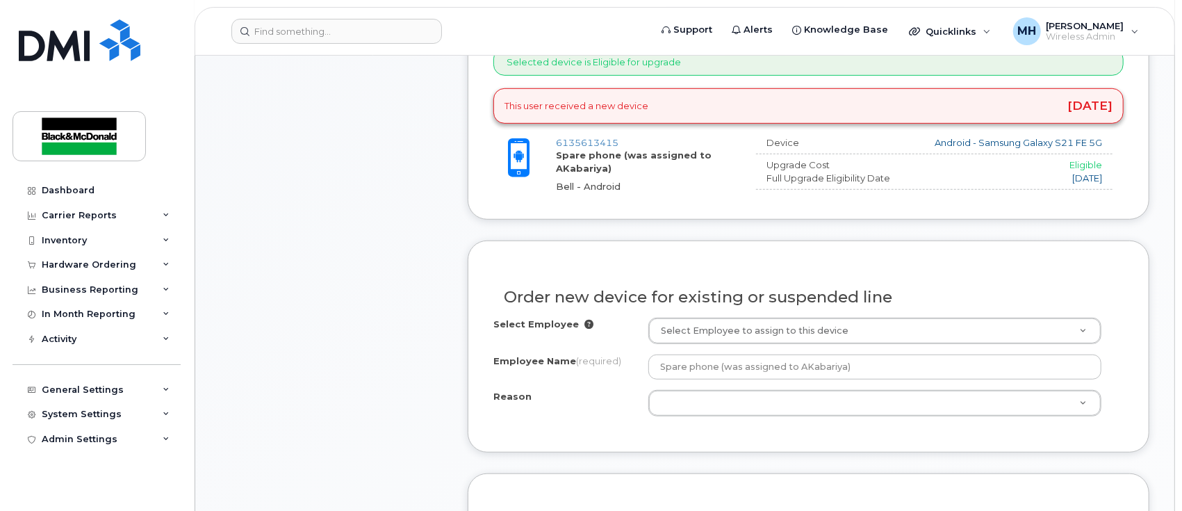
scroll to position [556, 0]
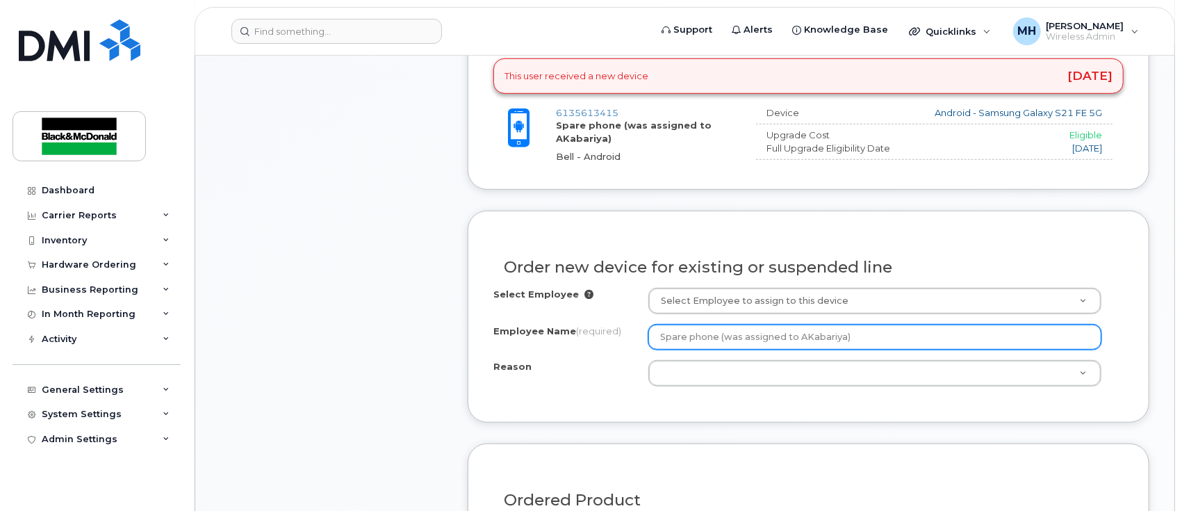
click at [722, 339] on input "Spare phone (was assigned to AKabariya)" at bounding box center [874, 336] width 453 height 25
drag, startPoint x: 849, startPoint y: 338, endPoint x: 589, endPoint y: 346, distance: 259.9
click at [589, 346] on div "Employee Name (required) Spare phone (was assigned to [GEOGRAPHIC_DATA])" at bounding box center [808, 336] width 630 height 25
click at [747, 342] on input "Spare phone (was assigned to AKabariya)" at bounding box center [874, 336] width 453 height 25
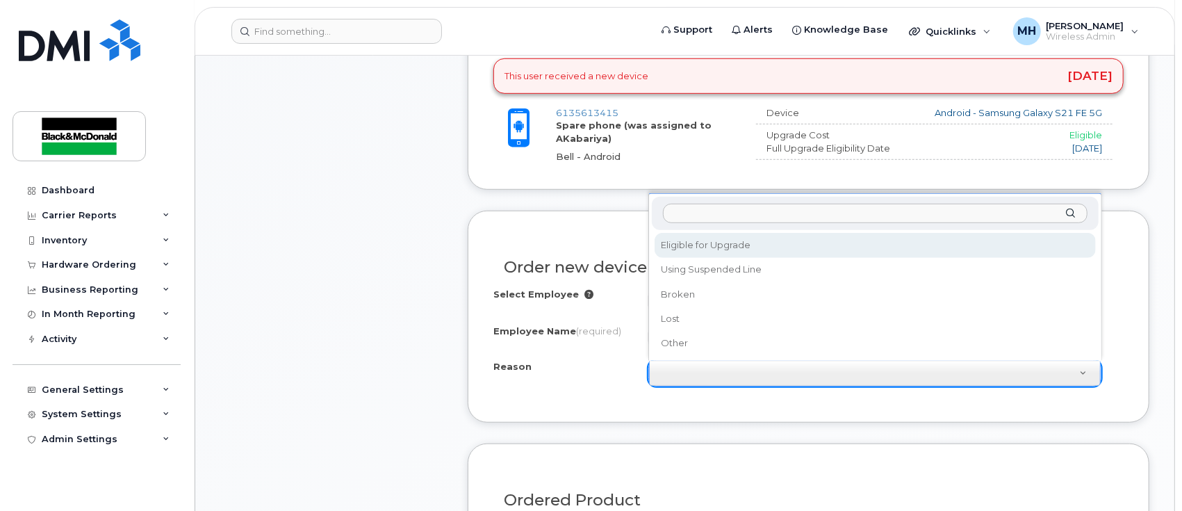
select select "eligible_for_upgrade"
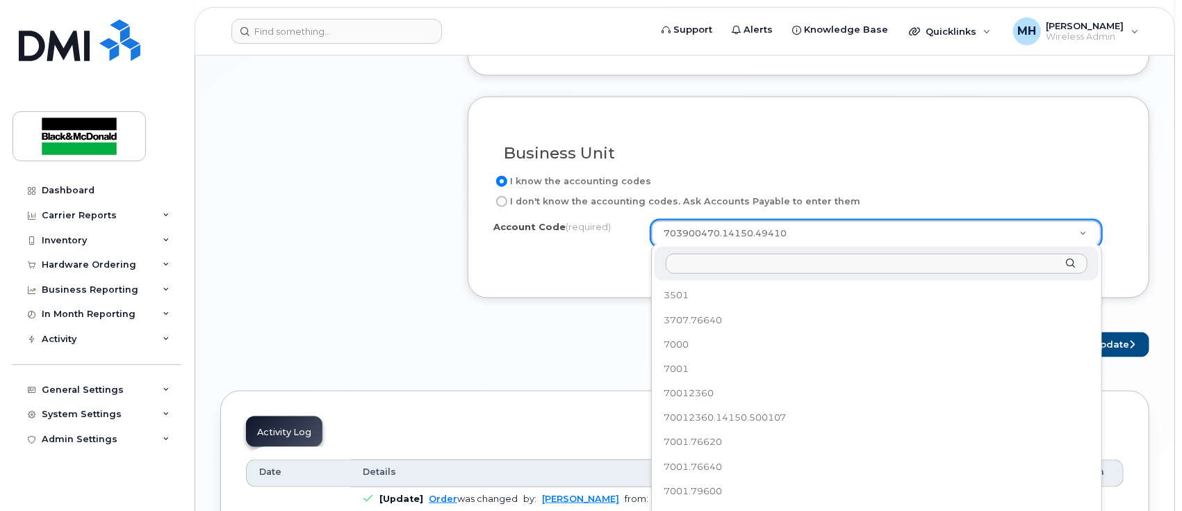
scroll to position [562, 0]
click at [685, 265] on input "text" at bounding box center [876, 264] width 422 height 20
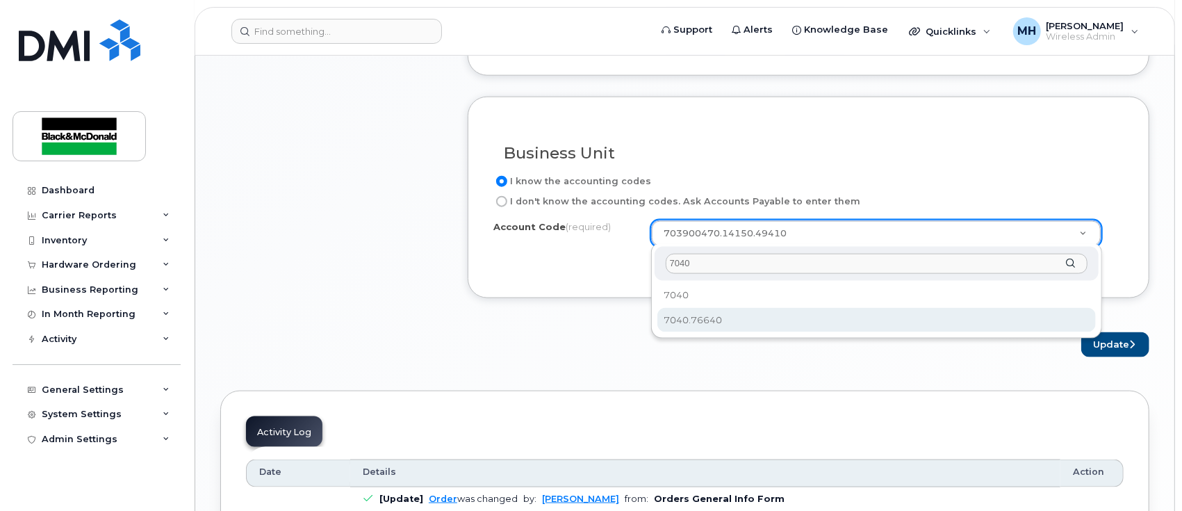
type input "7040"
select select "7040.76640"
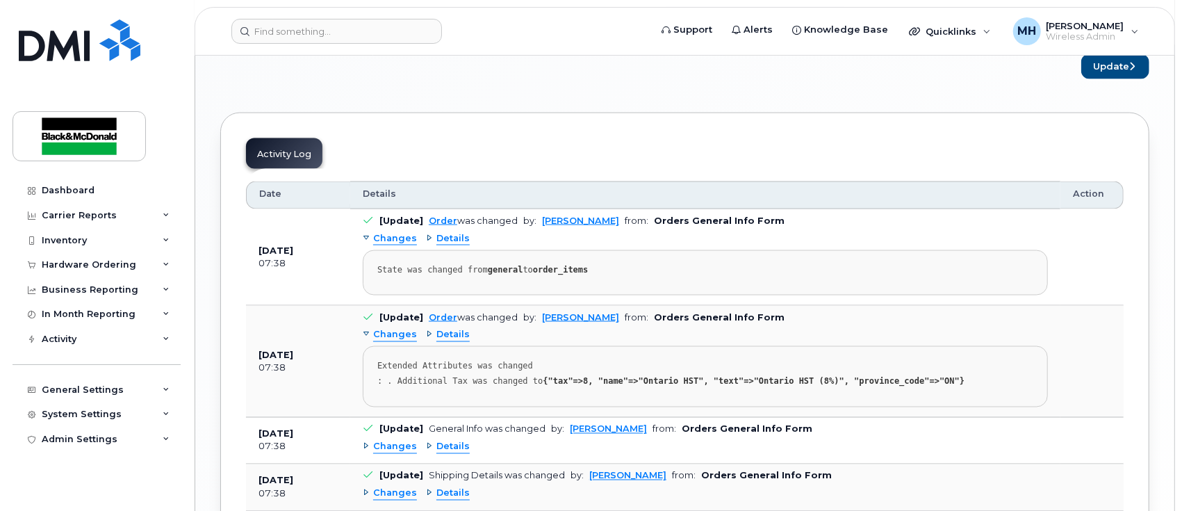
scroll to position [1204, 0]
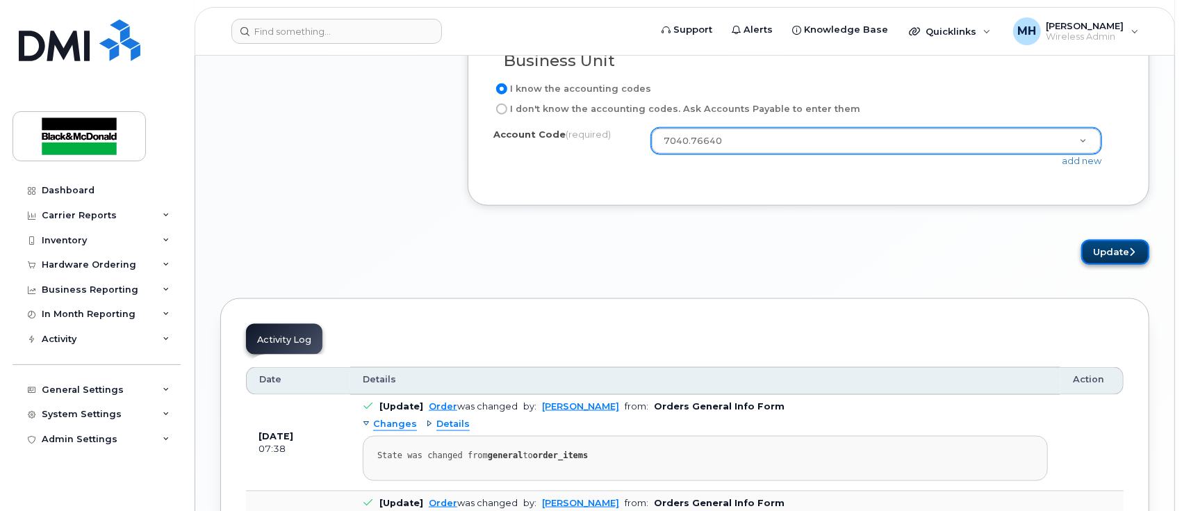
click at [1127, 248] on button "Update" at bounding box center [1115, 253] width 68 height 26
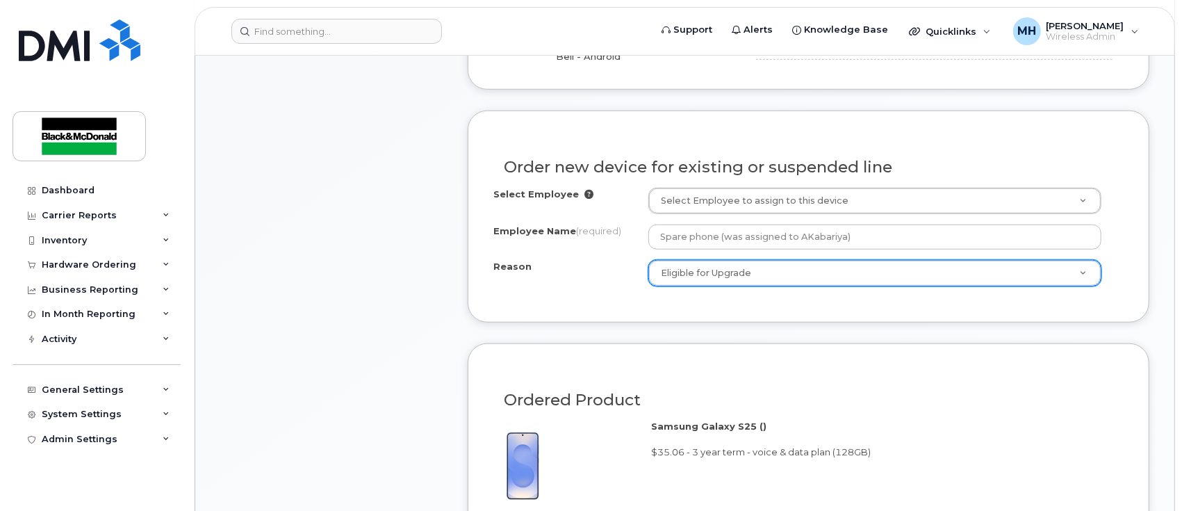
scroll to position [648, 0]
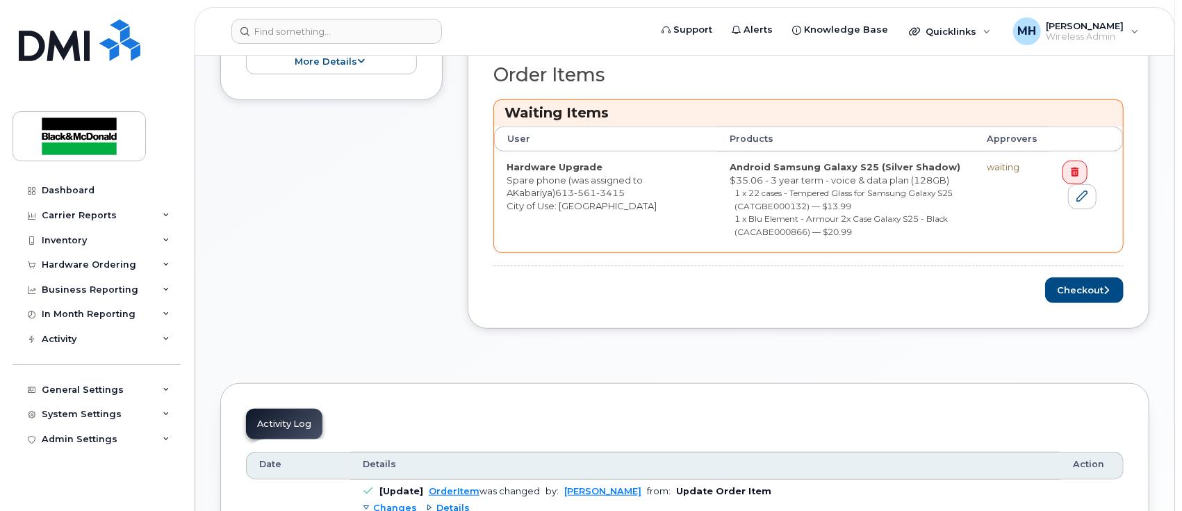
scroll to position [463, 0]
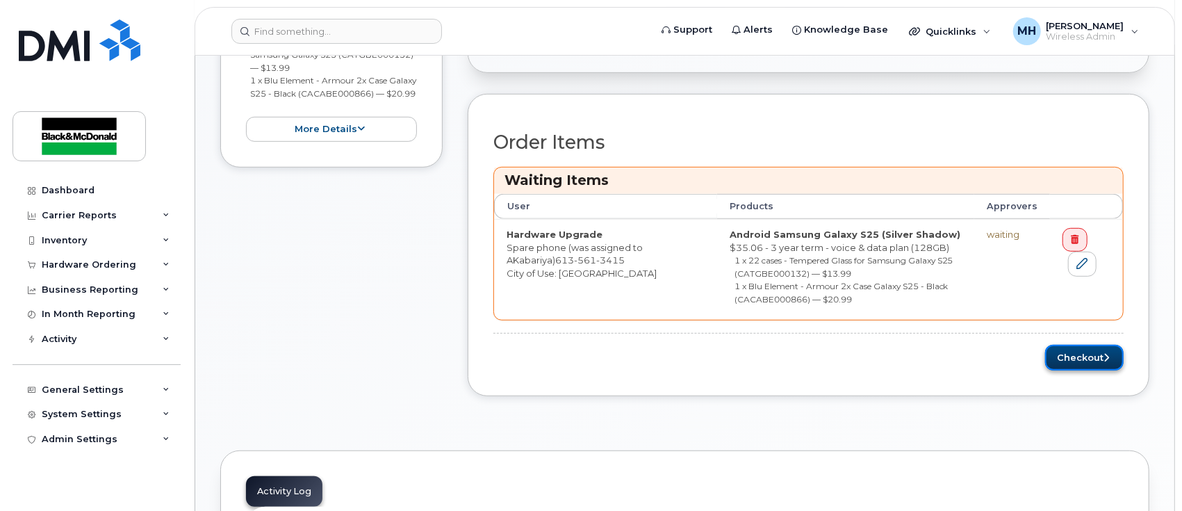
click at [1104, 347] on button "Checkout" at bounding box center [1084, 358] width 78 height 26
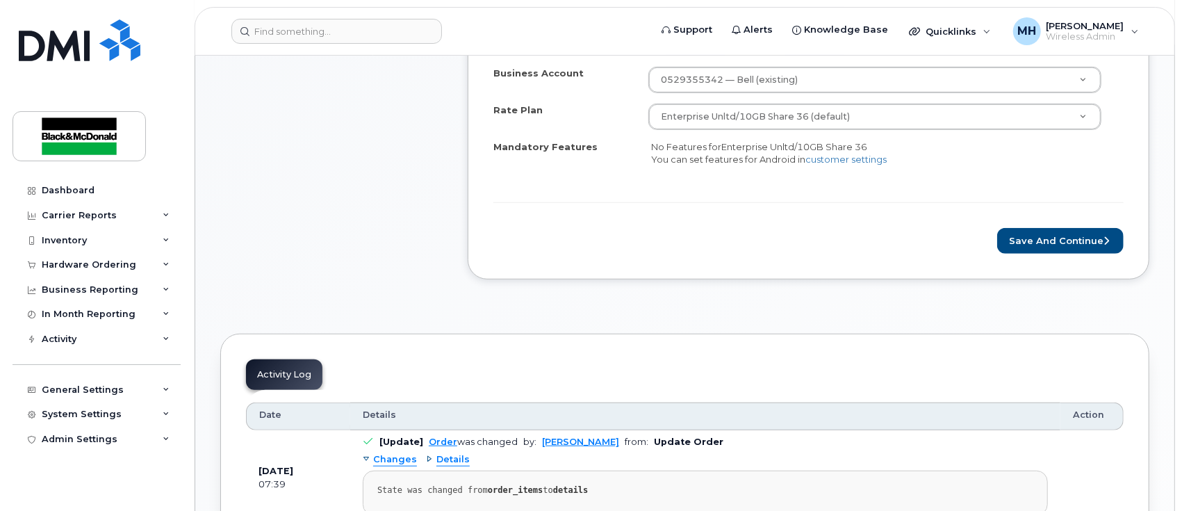
scroll to position [370, 0]
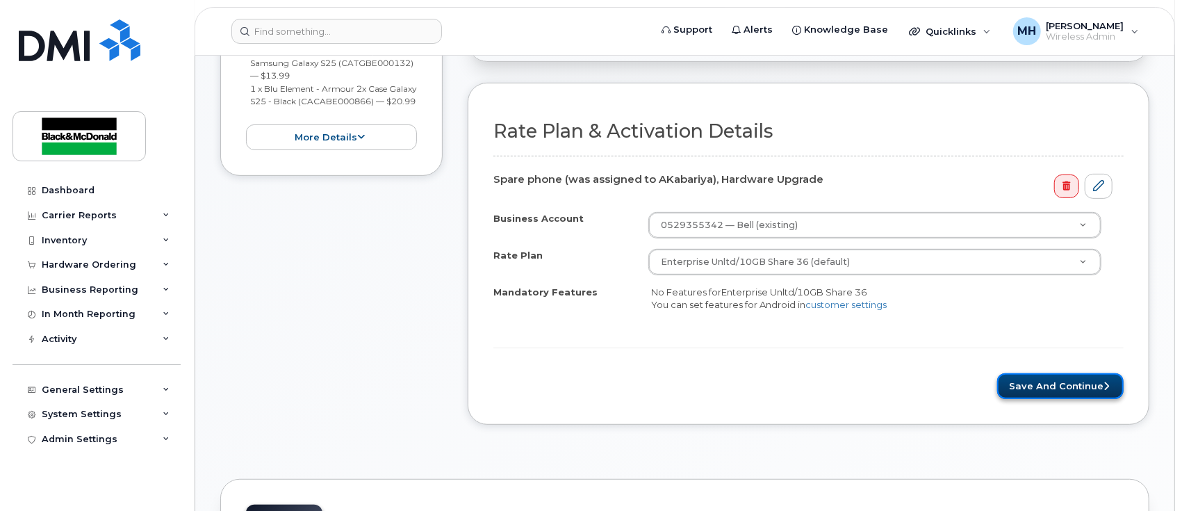
click at [1081, 386] on button "Save and Continue" at bounding box center [1060, 386] width 126 height 26
